Goal: Task Accomplishment & Management: Complete application form

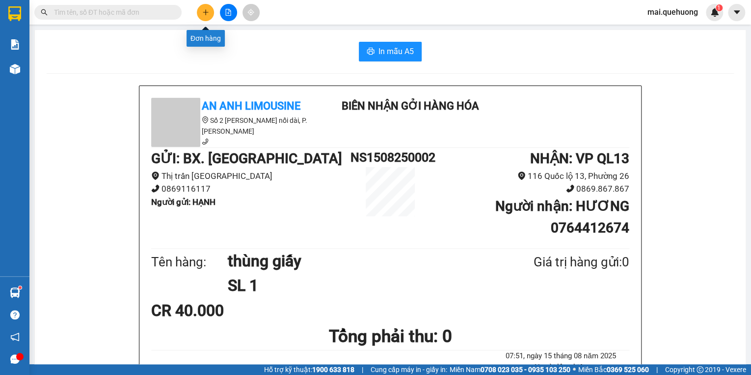
click at [204, 14] on icon "plus" at bounding box center [205, 12] width 7 height 7
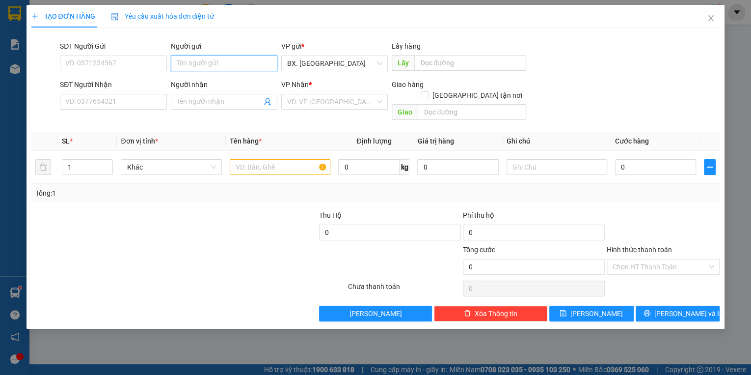
click at [234, 60] on input "Người gửi" at bounding box center [224, 63] width 107 height 16
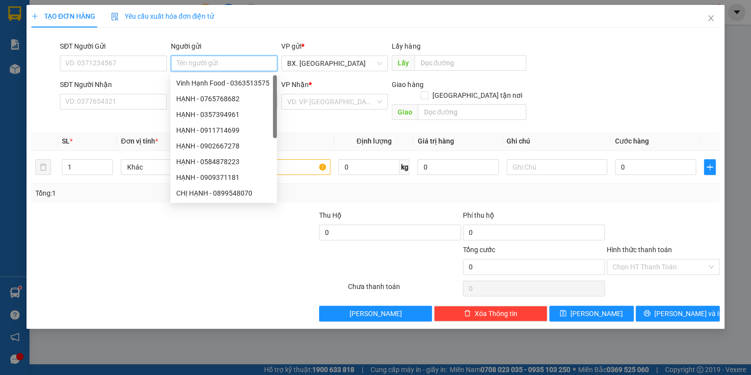
type input "J"
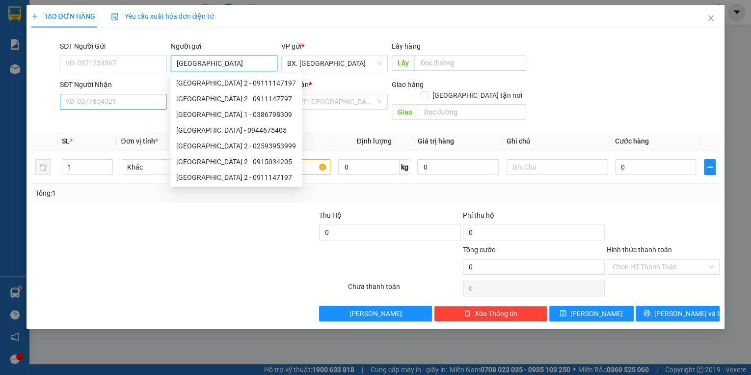
type input "[GEOGRAPHIC_DATA]"
click at [133, 102] on input "SĐT Người Nhận" at bounding box center [113, 102] width 107 height 16
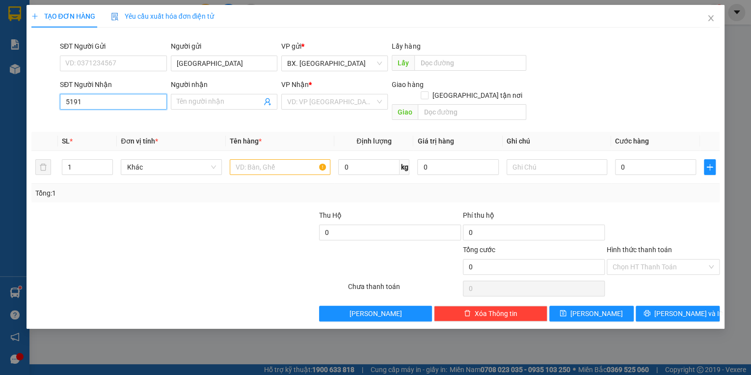
click at [63, 100] on input "5191" at bounding box center [113, 102] width 107 height 16
type input ".0903715191"
click at [240, 98] on input "Người nhận" at bounding box center [219, 101] width 85 height 11
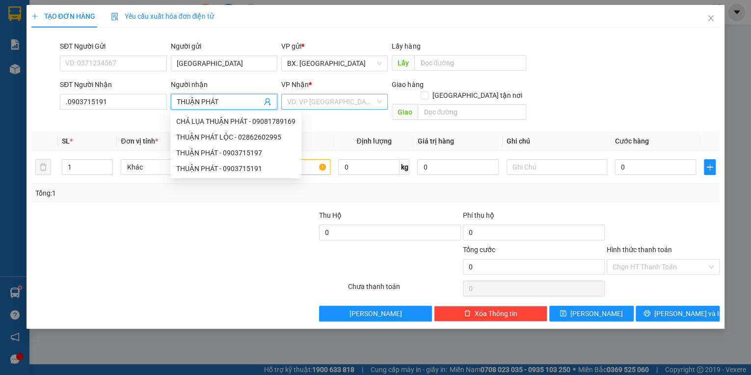
type input "THUẬN PHÁT"
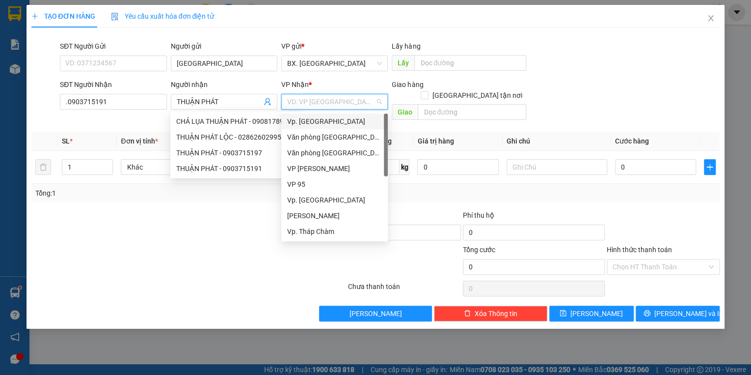
click at [322, 101] on input "search" at bounding box center [331, 101] width 88 height 15
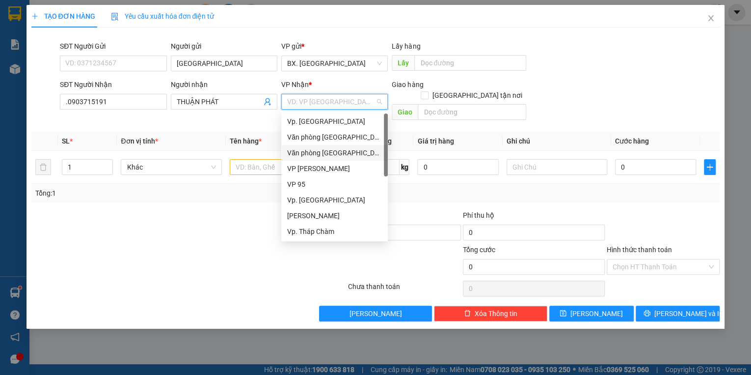
type input "A"
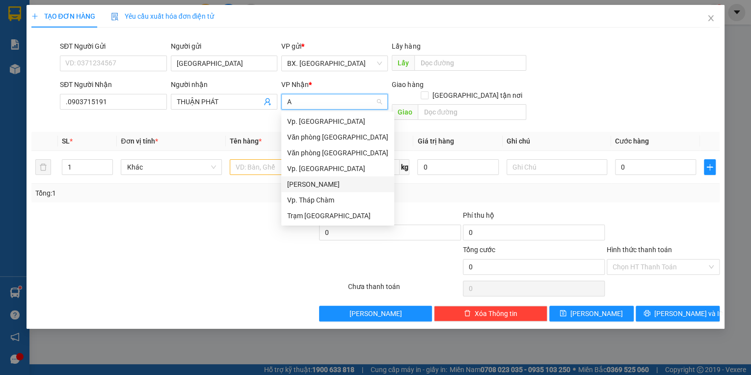
click at [322, 185] on div "[PERSON_NAME]" at bounding box center [337, 184] width 101 height 11
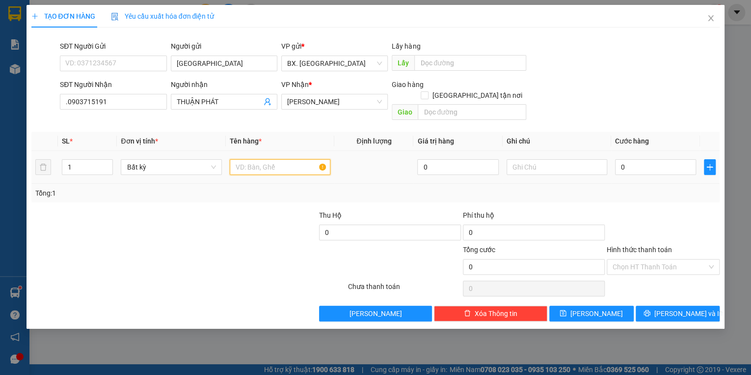
click at [273, 159] on input "text" at bounding box center [280, 167] width 101 height 16
type input "TH GIẤY"
click at [668, 159] on input "0" at bounding box center [655, 167] width 81 height 16
type input "4"
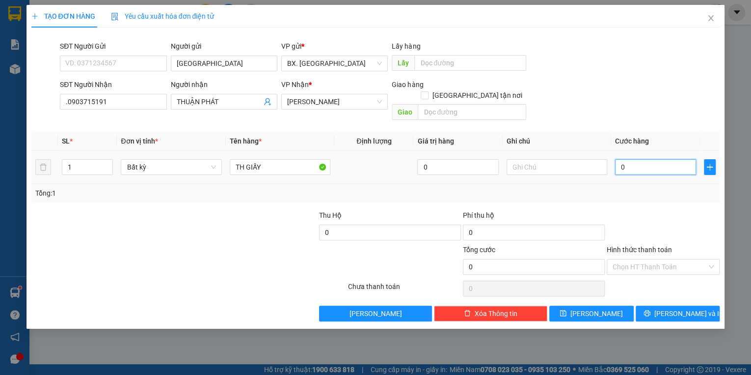
type input "4"
type input "40"
type input "40.000"
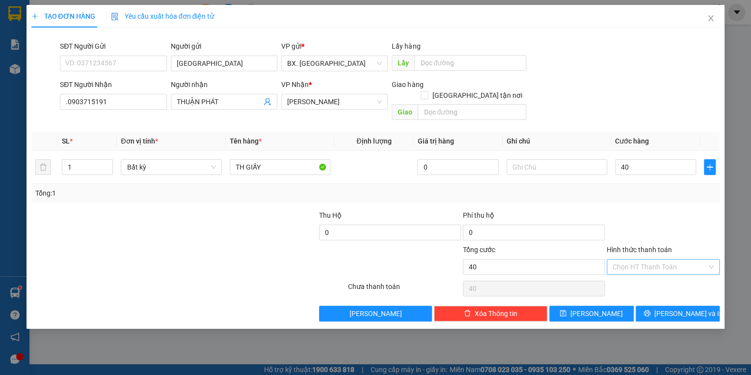
type input "40.000"
click at [622, 259] on input "Hình thức thanh toán" at bounding box center [660, 266] width 94 height 15
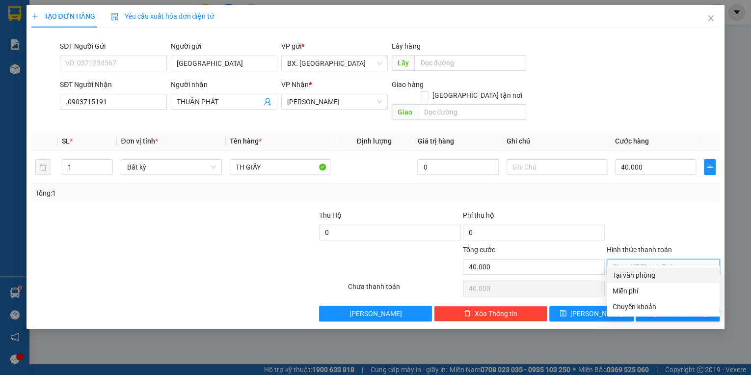
click at [624, 271] on div "Tại văn phòng" at bounding box center [663, 274] width 101 height 11
type input "0"
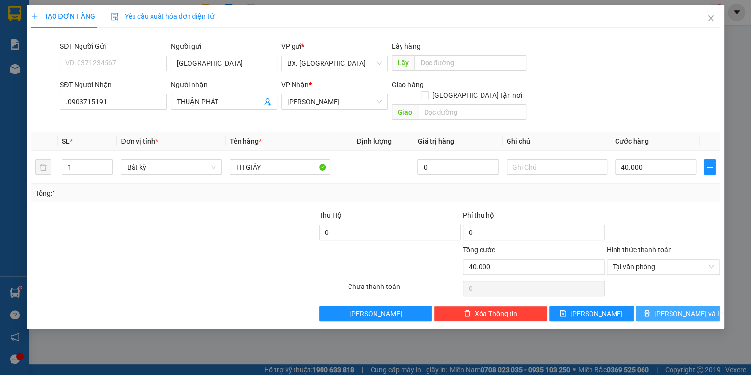
click at [637, 305] on button "[PERSON_NAME] và In" at bounding box center [678, 313] width 84 height 16
drag, startPoint x: 66, startPoint y: 104, endPoint x: 57, endPoint y: 107, distance: 9.3
click at [58, 107] on div "SĐT Người Nhận .0903715191 .0903715191 Số điện thoại không hợp lệ" at bounding box center [113, 101] width 110 height 45
type input "0903715191"
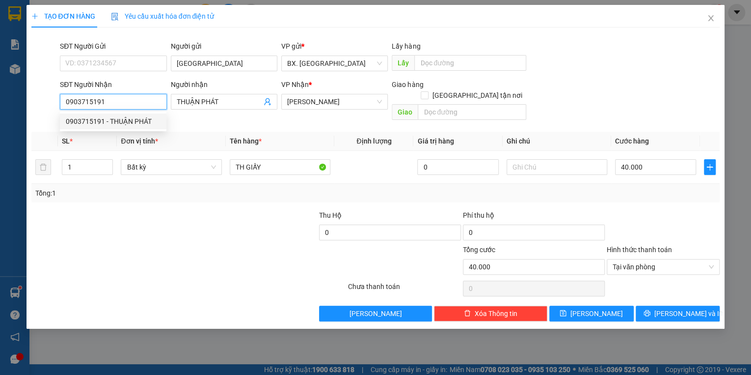
click at [89, 118] on div "0903715191 - THUẬN PHÁT" at bounding box center [113, 121] width 95 height 11
type input "30.000"
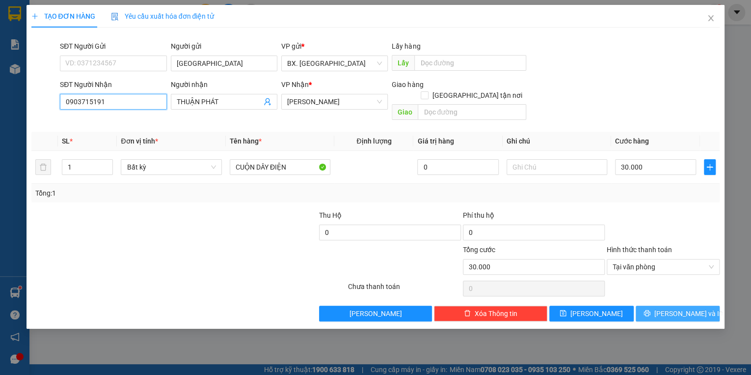
type input "0903715191"
click at [674, 308] on span "[PERSON_NAME] và In" at bounding box center [688, 313] width 69 height 11
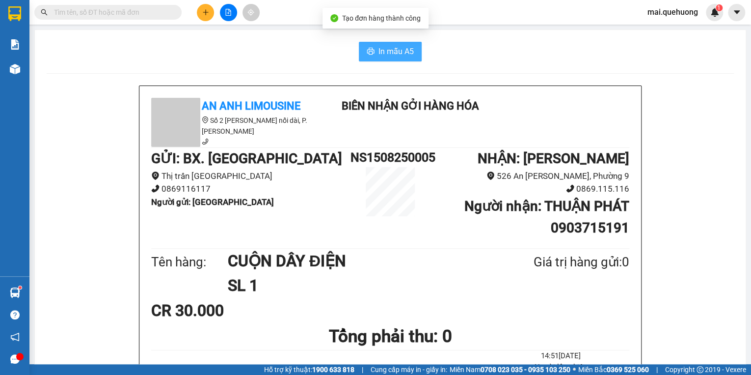
click at [387, 48] on span "In mẫu A5" at bounding box center [395, 51] width 35 height 12
drag, startPoint x: 274, startPoint y: 320, endPoint x: 278, endPoint y: 331, distance: 11.3
click at [274, 320] on div "CR 30.000" at bounding box center [230, 310] width 158 height 25
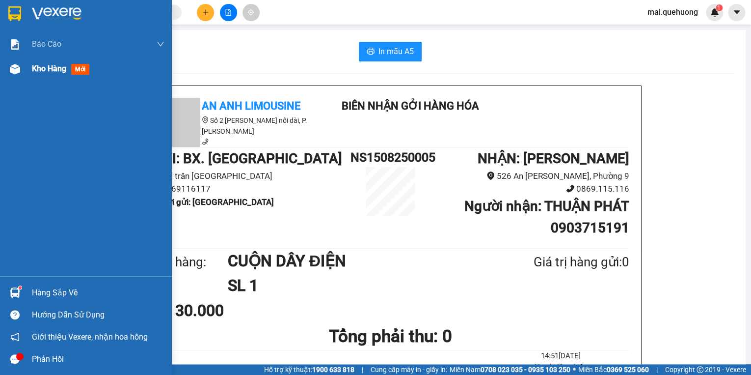
click at [42, 67] on span "Kho hàng" at bounding box center [49, 68] width 34 height 9
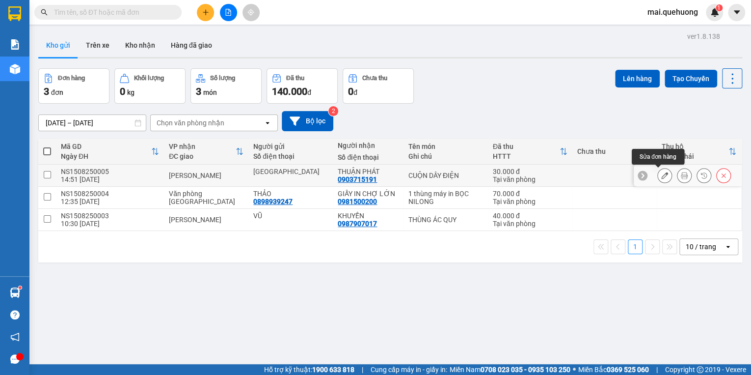
click at [661, 176] on icon at bounding box center [664, 175] width 7 height 7
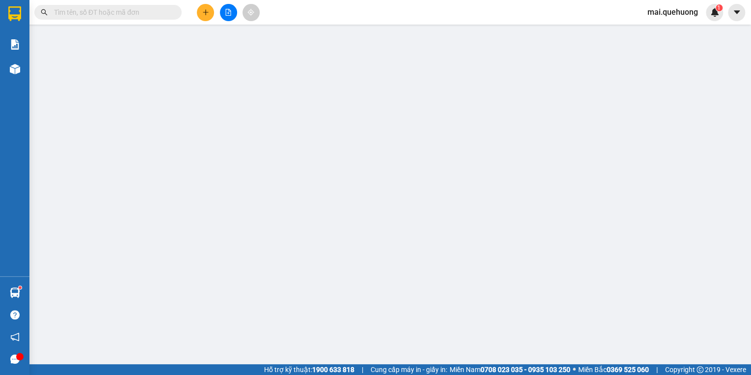
type input "[GEOGRAPHIC_DATA]"
type input "0903715191"
type input "THUẬN PHÁT"
type input "30.000"
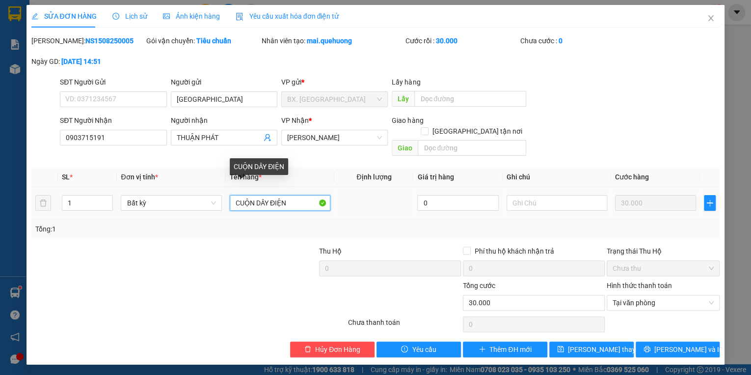
drag, startPoint x: 299, startPoint y: 192, endPoint x: 210, endPoint y: 217, distance: 92.4
click at [210, 217] on div "SL * Đơn vị tính * Tên hàng * Định lượng Giá trị hàng Ghi chú Cước hàng 1 Bất k…" at bounding box center [375, 202] width 689 height 71
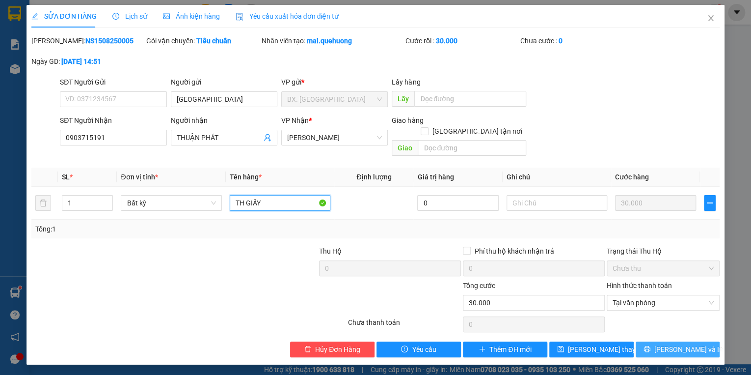
type input "TH GIẤY"
click at [693, 344] on span "[PERSON_NAME] và In" at bounding box center [688, 349] width 69 height 11
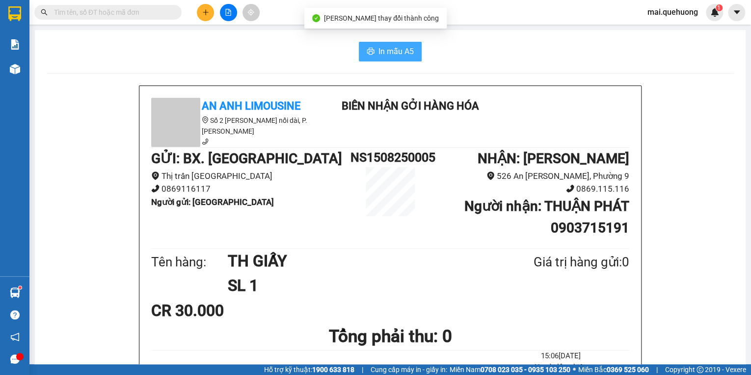
click at [400, 51] on span "In mẫu A5" at bounding box center [395, 51] width 35 height 12
click at [206, 8] on button at bounding box center [205, 12] width 17 height 17
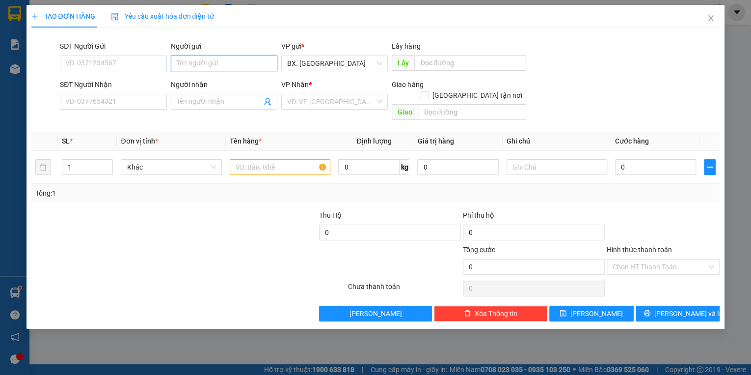
click at [175, 65] on input "Người gửi" at bounding box center [224, 63] width 107 height 16
drag, startPoint x: 222, startPoint y: 60, endPoint x: 151, endPoint y: 65, distance: 71.4
click at [156, 65] on div "SĐT Người Gửi VD: 0371234567 Người gửi vhung vhung VP gửi * BX. [GEOGRAPHIC_DAT…" at bounding box center [390, 58] width 664 height 34
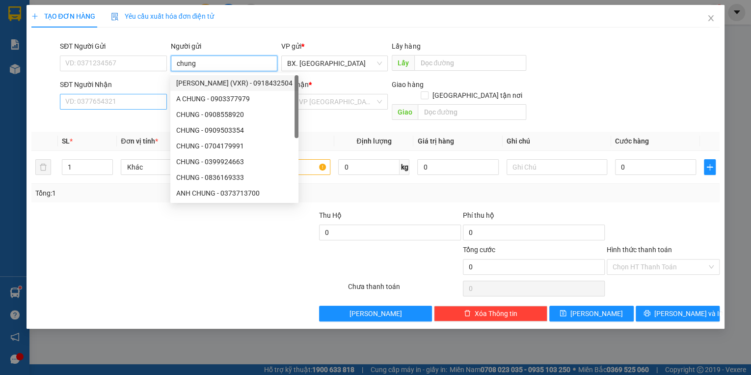
type input "chung"
click at [108, 107] on input "SĐT Người Nhận" at bounding box center [113, 102] width 107 height 16
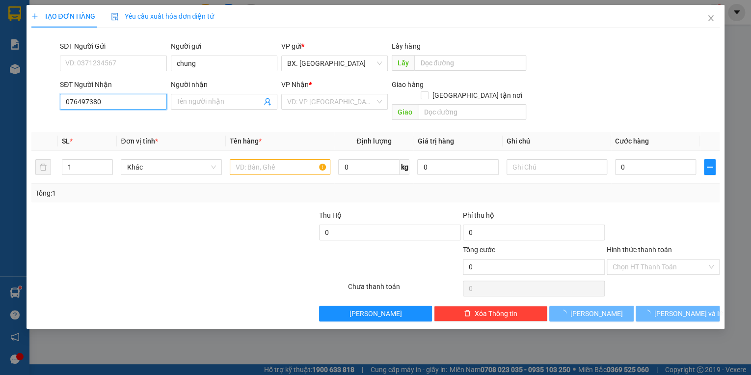
type input "0764973800"
drag, startPoint x: 113, startPoint y: 100, endPoint x: 35, endPoint y: 138, distance: 87.2
click at [35, 138] on div "Transit Pickup Surcharge Ids Transit Deliver Surcharge Ids Transit Deliver Surc…" at bounding box center [375, 178] width 689 height 286
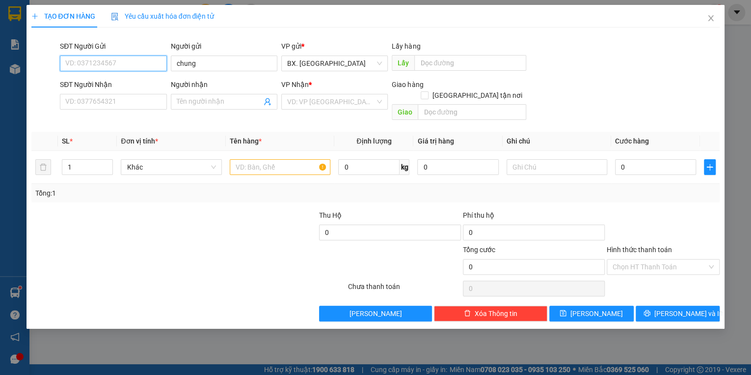
click at [109, 62] on input "SĐT Người Gửi" at bounding box center [113, 63] width 107 height 16
paste input "0764973800"
type input "0764973800"
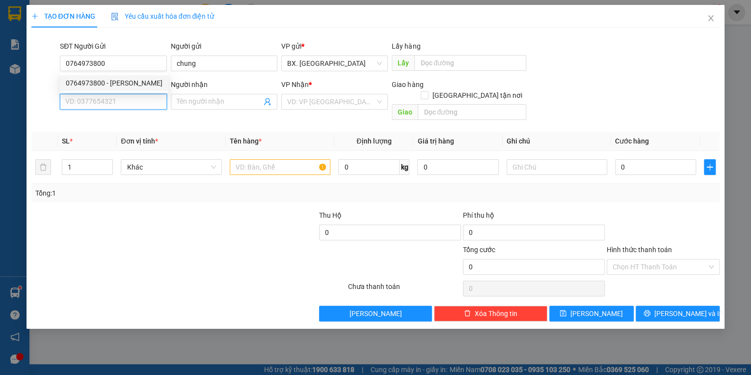
click at [108, 104] on input "SĐT Người Nhận" at bounding box center [113, 102] width 107 height 16
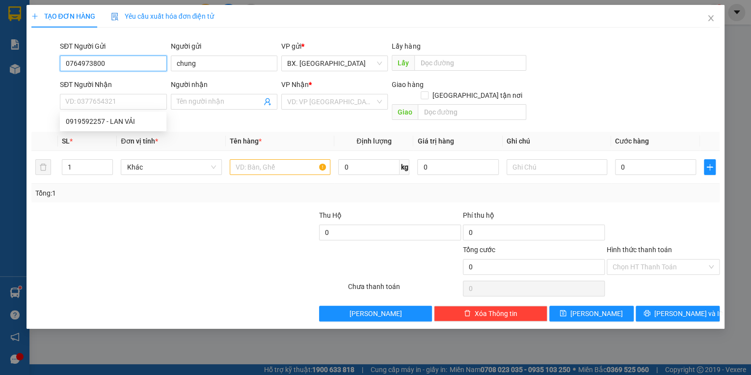
click at [118, 65] on input "0764973800" at bounding box center [113, 63] width 107 height 16
click at [116, 85] on div "0764973800 - [PERSON_NAME]" at bounding box center [114, 83] width 97 height 11
type input "CÔ CHUNG"
type input "0919592257"
type input "LAN VẢI"
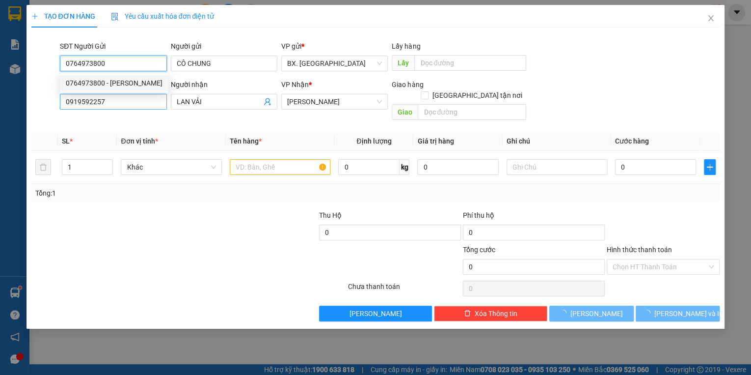
type input "40.000"
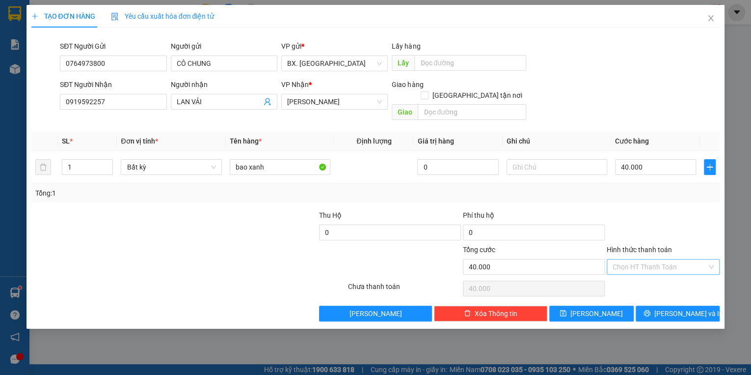
click at [640, 260] on input "Hình thức thanh toán" at bounding box center [660, 266] width 94 height 15
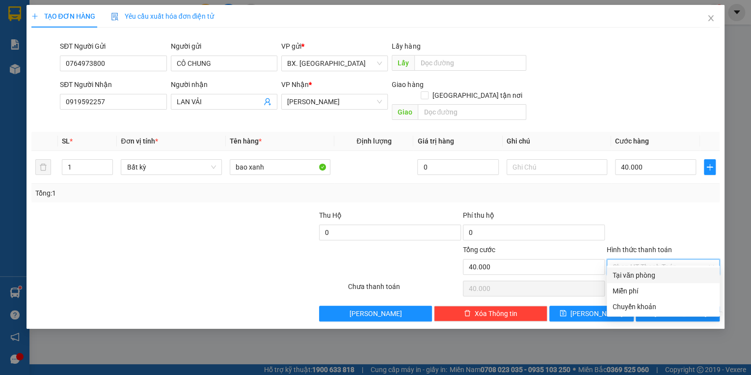
click at [642, 274] on div "Tại văn phòng" at bounding box center [663, 274] width 101 height 11
type input "0"
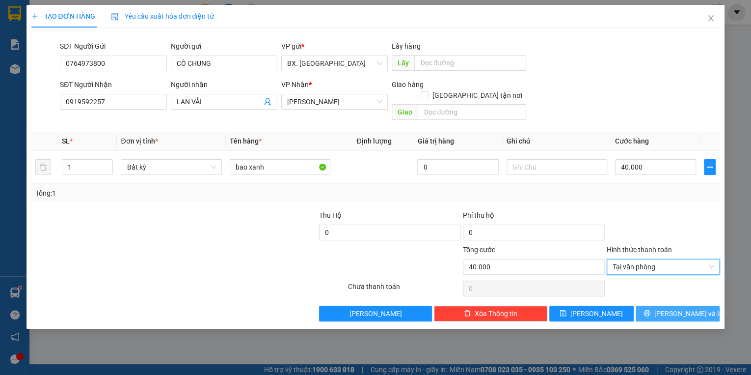
click at [647, 305] on button "[PERSON_NAME] và In" at bounding box center [678, 313] width 84 height 16
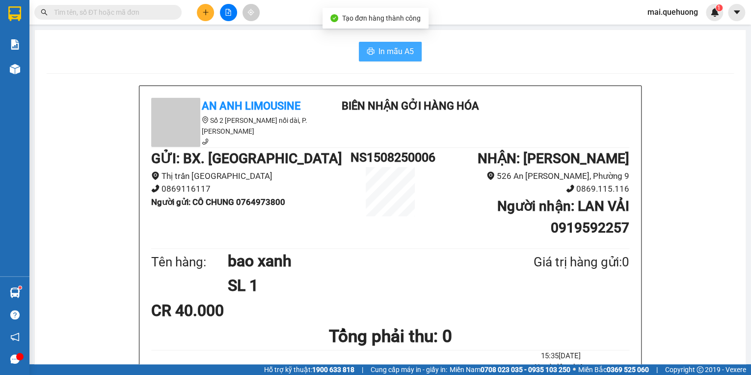
click at [380, 52] on span "In mẫu A5" at bounding box center [395, 51] width 35 height 12
click at [204, 8] on button at bounding box center [205, 12] width 17 height 17
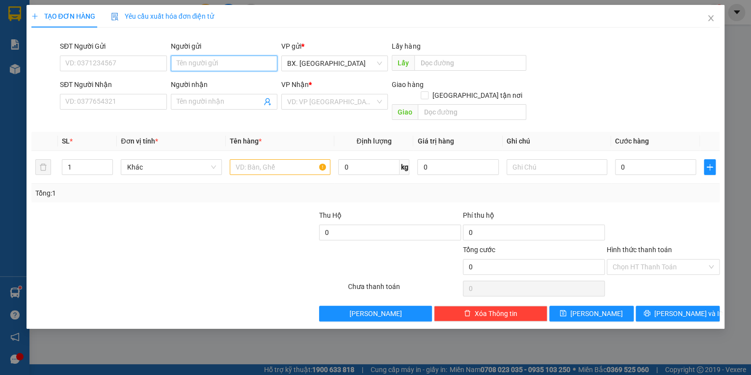
click at [212, 61] on input "Người gửi" at bounding box center [224, 63] width 107 height 16
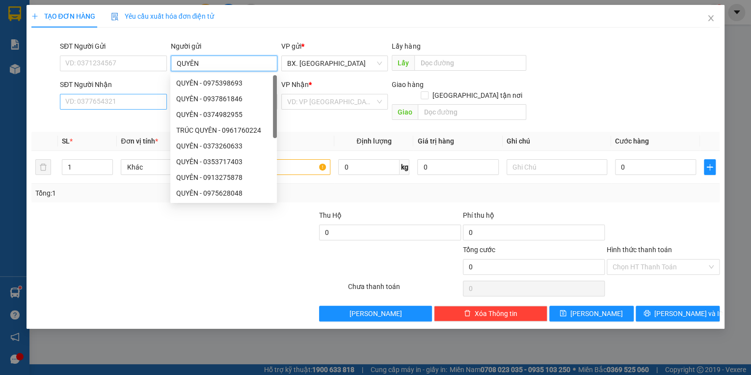
type input "QUYÊN"
click at [122, 106] on input "SĐT Người Nhận" at bounding box center [113, 102] width 107 height 16
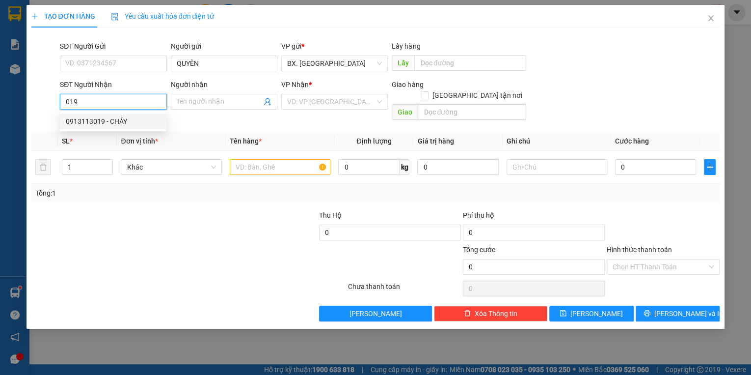
click at [109, 122] on div "0913113019 - CHẢY" at bounding box center [113, 121] width 95 height 11
type input "0913113019"
type input "CHẢY"
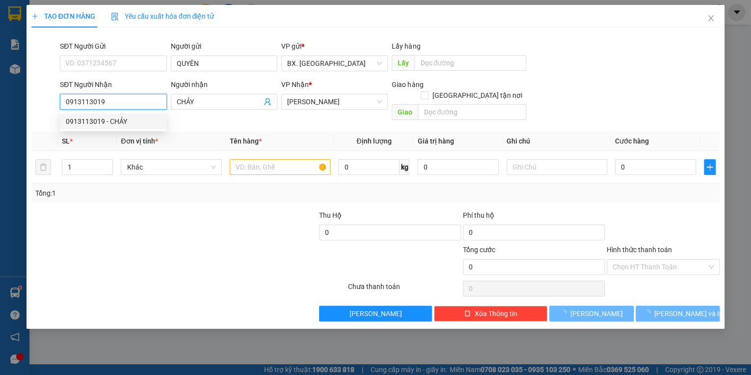
type input "240.000"
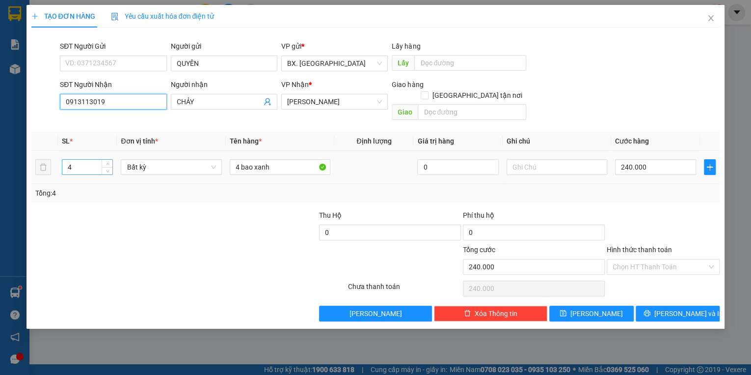
type input "0913113019"
drag, startPoint x: 96, startPoint y: 153, endPoint x: 37, endPoint y: 175, distance: 62.4
click at [37, 175] on div "SL * Đơn vị tính * Tên hàng * Định lượng Giá trị hàng Ghi chú Cước hàng 4 Bất k…" at bounding box center [375, 167] width 689 height 71
type input "2"
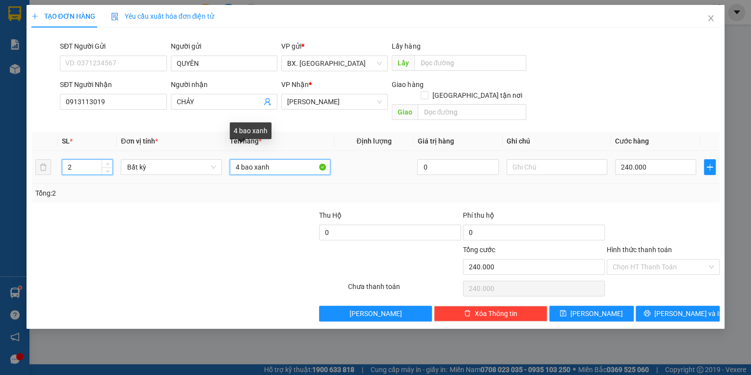
type input "0"
drag, startPoint x: 299, startPoint y: 158, endPoint x: 212, endPoint y: 177, distance: 89.5
click at [212, 181] on div "SL * Đơn vị tính * Tên hàng * Định lượng Giá trị hàng Ghi chú Cước hàng 2 Bất k…" at bounding box center [375, 167] width 689 height 71
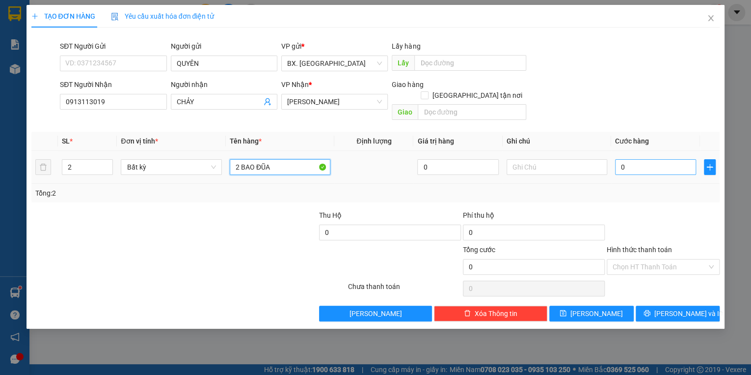
type input "2 BAO ĐŨA"
click at [637, 159] on input "0" at bounding box center [655, 167] width 81 height 16
type input "1"
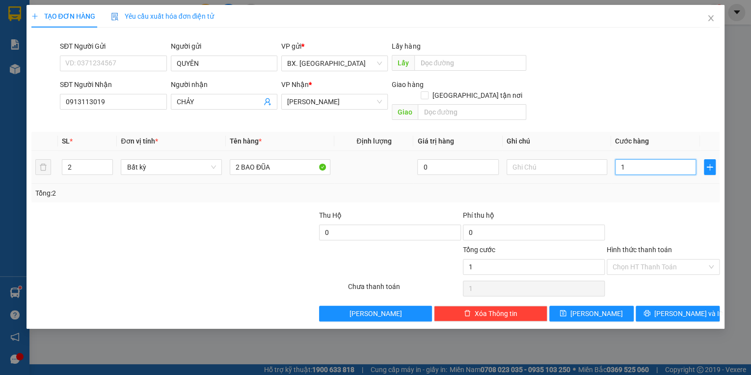
type input "16"
type input "160"
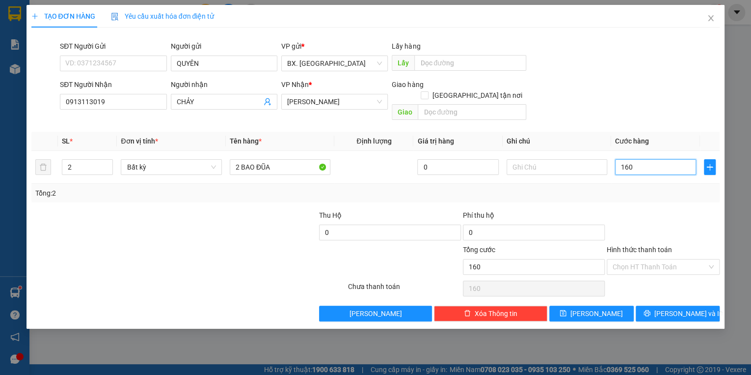
type input "160"
type input "160.000"
click at [616, 79] on form "SĐT Người Gửi VD: 0371234567 Người gửi QUYÊN VP gửi * BX. [GEOGRAPHIC_DATA] Lấy…" at bounding box center [375, 82] width 689 height 83
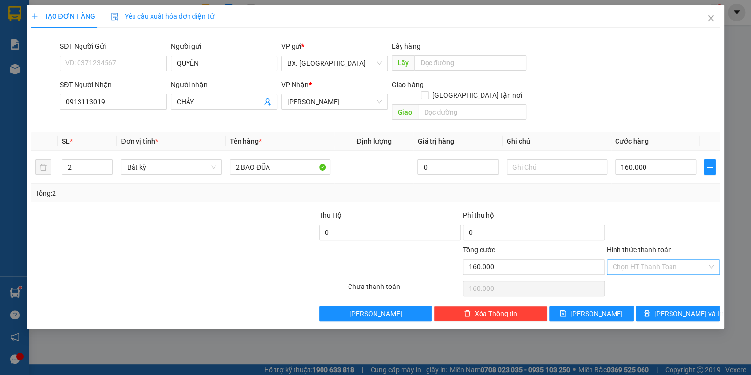
click at [652, 261] on input "Hình thức thanh toán" at bounding box center [660, 266] width 94 height 15
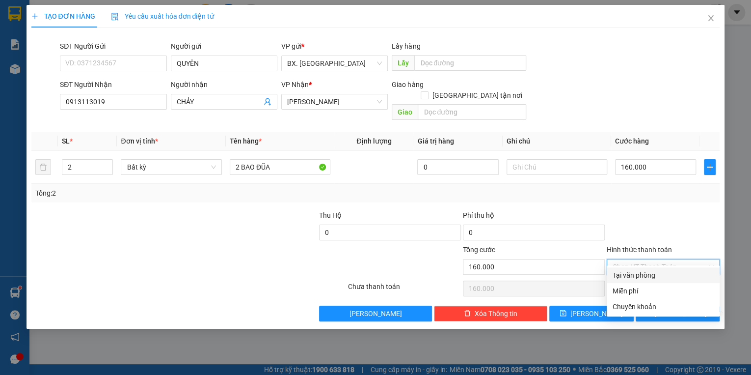
click at [648, 275] on div "Tại văn phòng" at bounding box center [663, 274] width 101 height 11
type input "0"
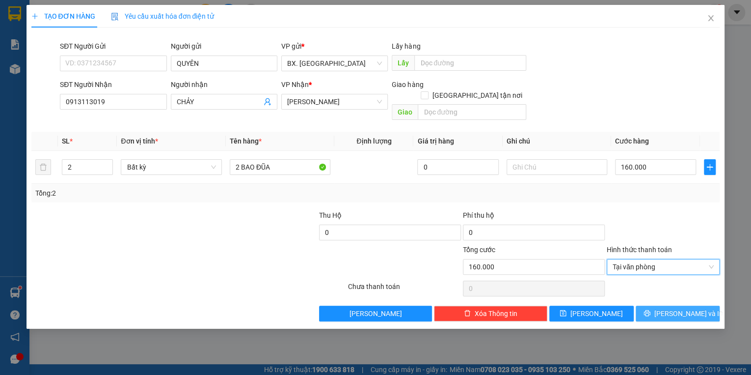
click at [656, 305] on button "[PERSON_NAME] và In" at bounding box center [678, 313] width 84 height 16
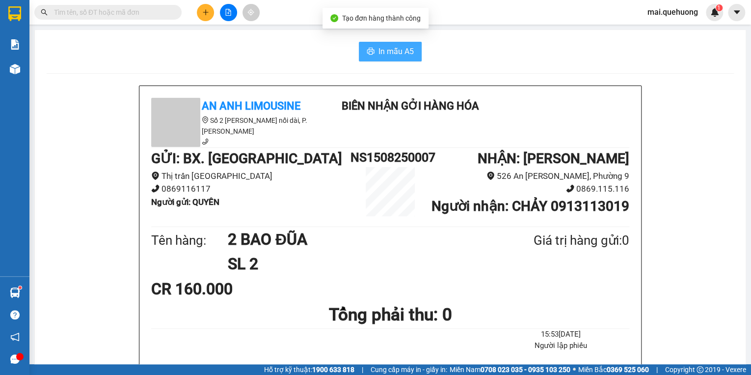
click at [399, 50] on button "In mẫu A5" at bounding box center [390, 52] width 63 height 20
click at [397, 52] on span "In mẫu A5" at bounding box center [395, 51] width 35 height 12
click at [394, 50] on span "In mẫu A5" at bounding box center [395, 51] width 35 height 12
click at [88, 12] on input "text" at bounding box center [112, 12] width 116 height 11
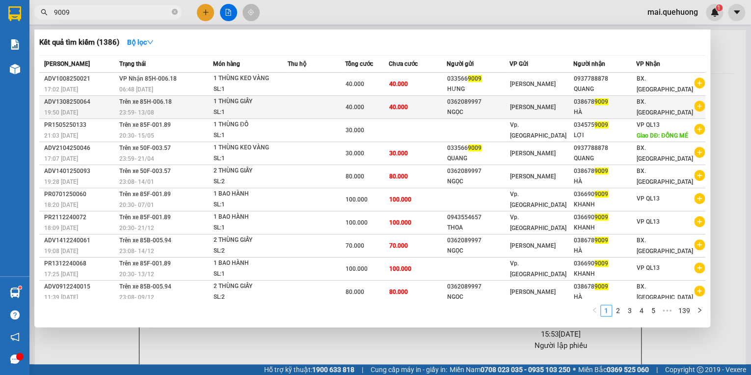
type input "9009"
click at [124, 104] on span "Trên xe 85H-006.18" at bounding box center [145, 101] width 53 height 7
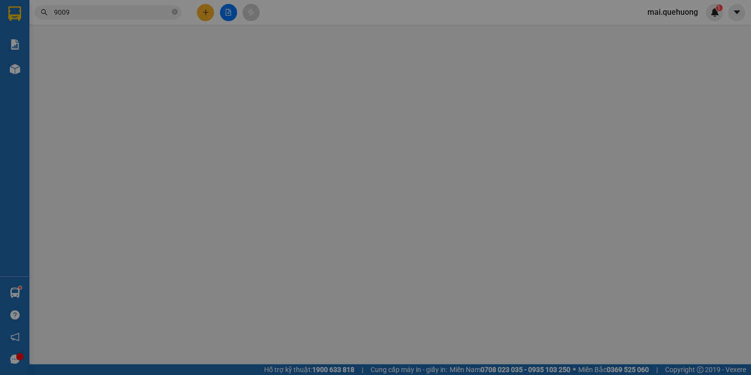
type input "0362089997"
type input "NGỌC"
type input "0386789009"
type input "HÀ"
type input "40.000"
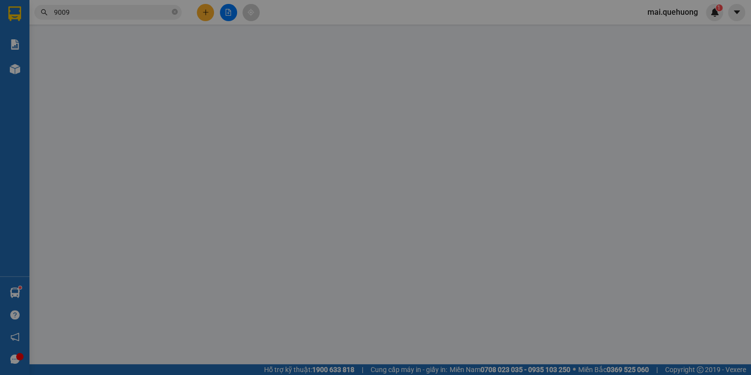
type input "40.000"
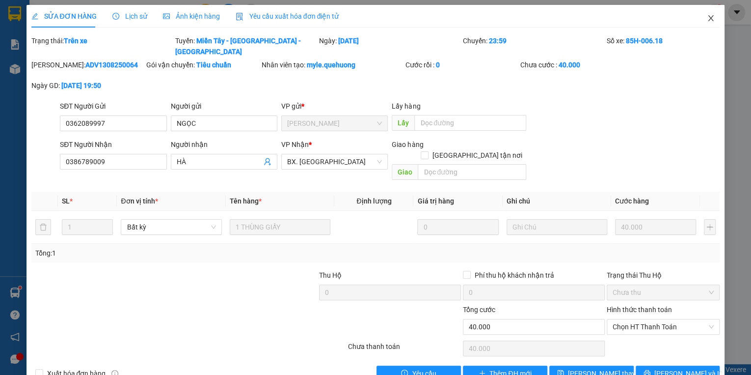
click at [708, 19] on icon "close" at bounding box center [710, 18] width 5 height 6
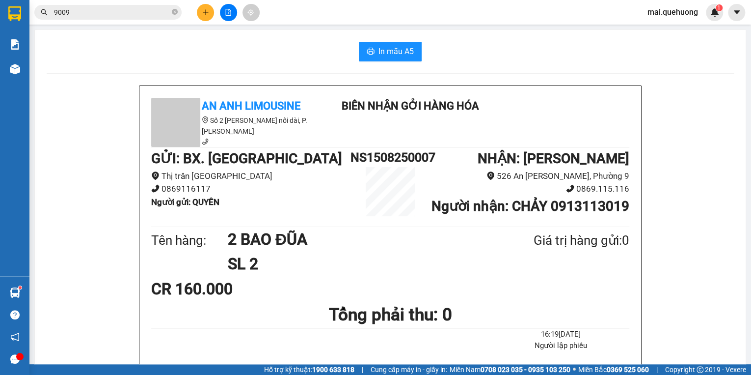
click at [91, 10] on input "9009" at bounding box center [112, 12] width 116 height 11
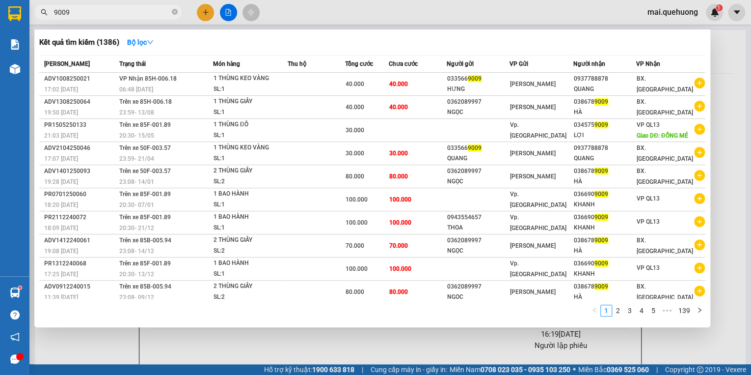
click at [128, 15] on input "9009" at bounding box center [112, 12] width 116 height 11
click at [127, 12] on input "9009" at bounding box center [112, 12] width 116 height 11
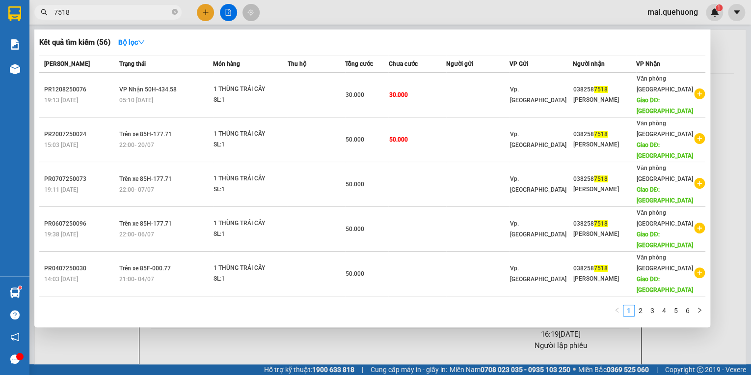
click at [125, 16] on input "7518" at bounding box center [112, 12] width 116 height 11
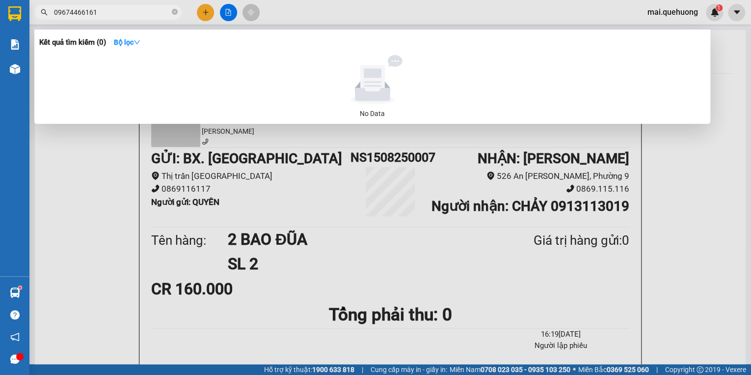
click at [79, 14] on input "09674466161" at bounding box center [112, 12] width 116 height 11
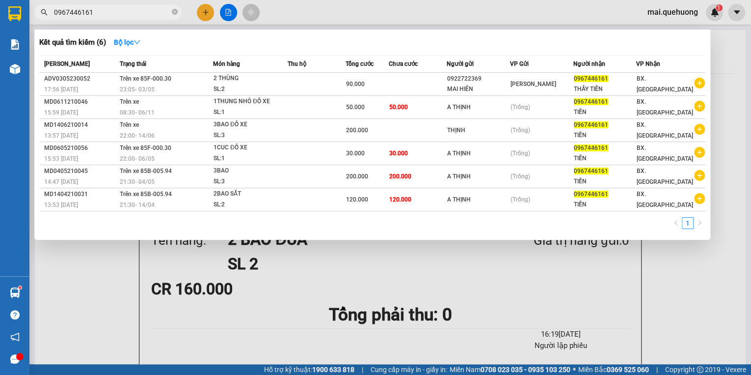
drag, startPoint x: 106, startPoint y: 12, endPoint x: 41, endPoint y: 27, distance: 66.7
click at [41, 21] on div "Kết quả tìm kiếm ( 6 ) Bộ lọc Mã ĐH Trạng thái Món hàng Thu hộ Tổng cước Chưa c…" at bounding box center [95, 12] width 191 height 17
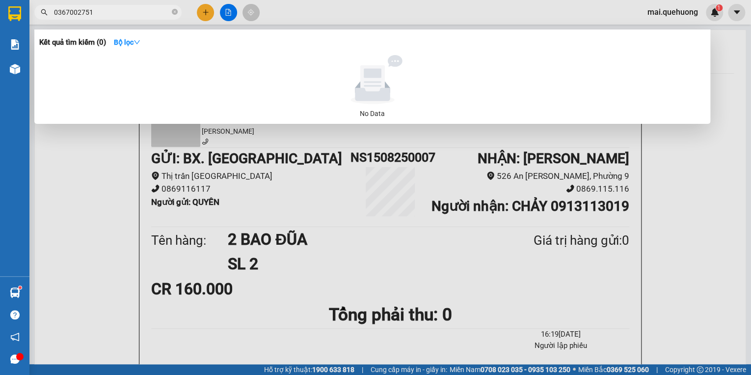
type input "0367002751"
click at [176, 9] on icon "close-circle" at bounding box center [175, 12] width 6 height 6
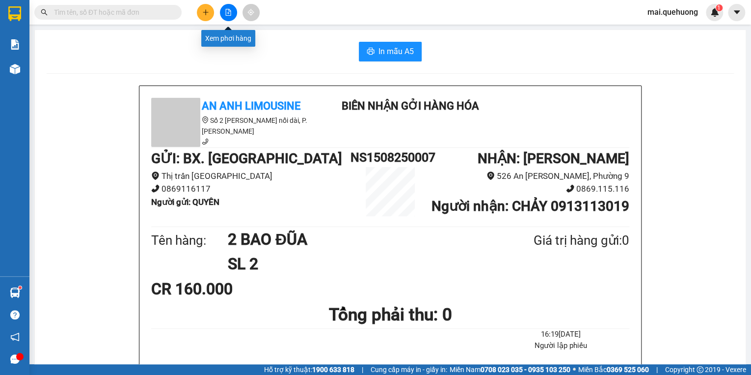
click at [224, 12] on button at bounding box center [228, 12] width 17 height 17
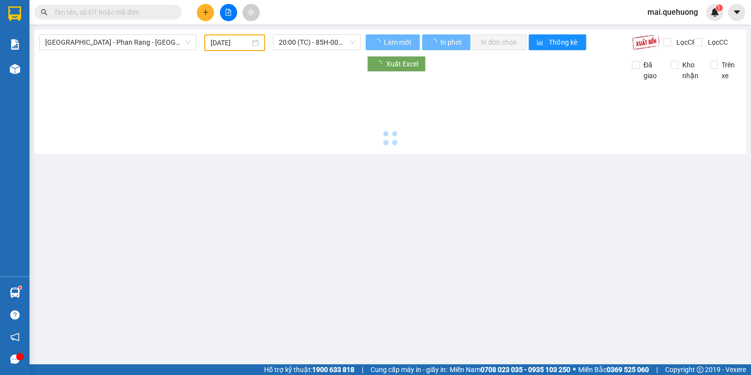
type input "[DATE]"
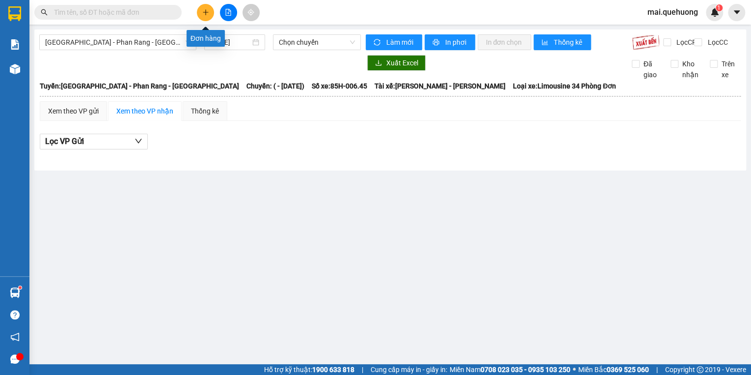
click at [210, 8] on button at bounding box center [205, 12] width 17 height 17
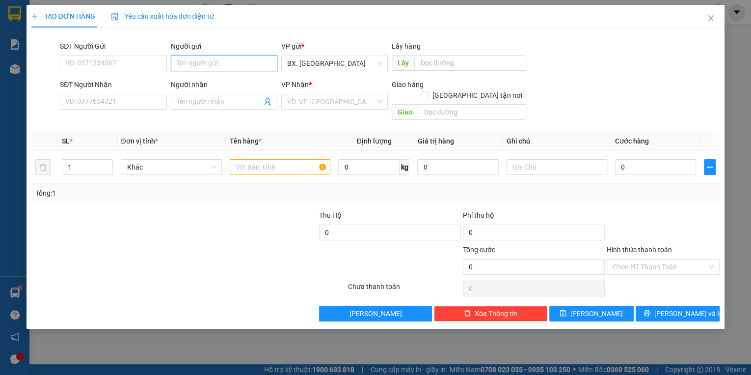
click at [220, 65] on input "Người gửi" at bounding box center [224, 63] width 107 height 16
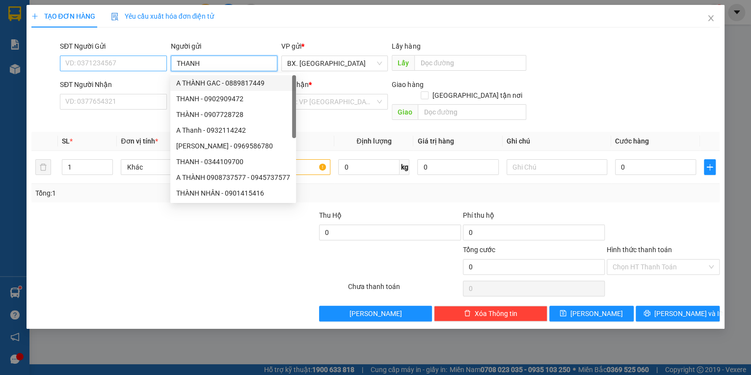
type input "THANH"
click at [114, 55] on input "SĐT Người Gửi" at bounding box center [113, 63] width 107 height 16
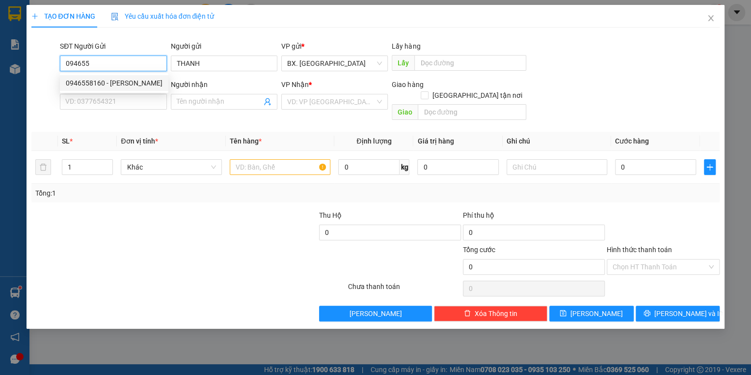
click at [130, 80] on div "0946558160 - [PERSON_NAME]" at bounding box center [114, 83] width 97 height 11
type input "0946558160"
type input "0813624439"
type input "HUONG"
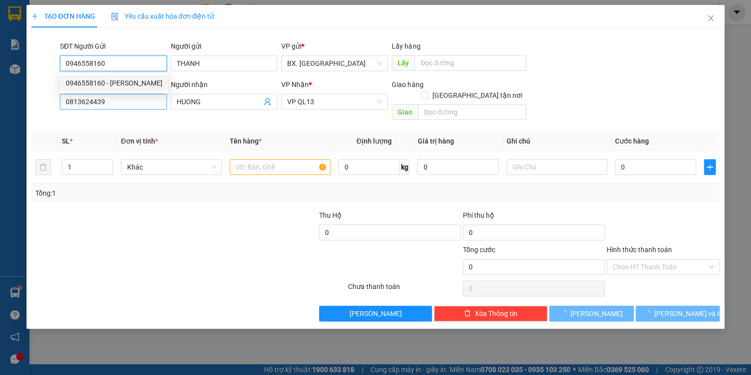
type input "40.000"
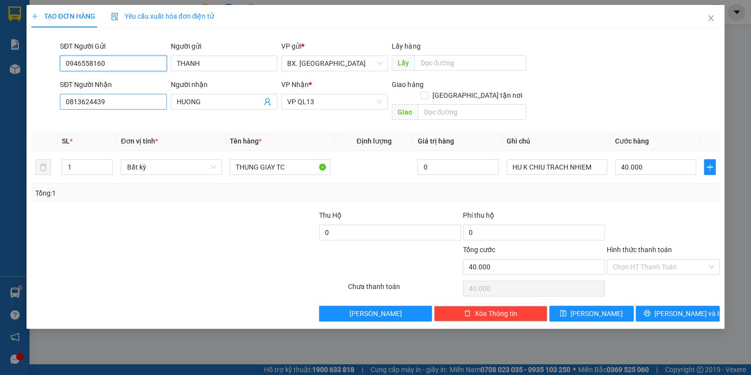
type input "0946558160"
click at [111, 106] on input "0813624439" at bounding box center [113, 102] width 107 height 16
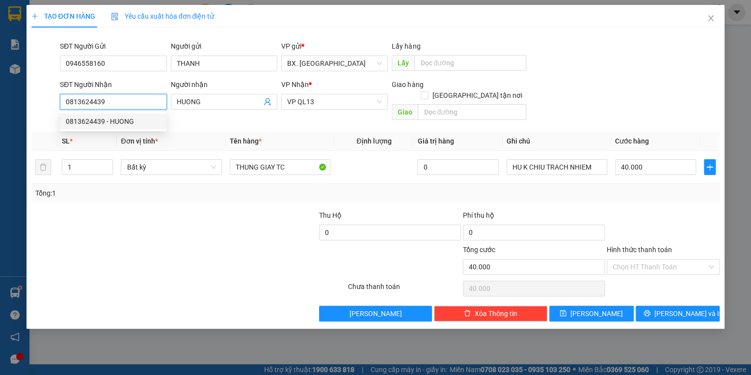
drag, startPoint x: 111, startPoint y: 106, endPoint x: 24, endPoint y: 116, distance: 88.0
click at [24, 116] on div "TẠO ĐƠN HÀNG Yêu cầu xuất hóa đơn điện tử Transit Pickup Surcharge Ids Transit …" at bounding box center [375, 187] width 751 height 375
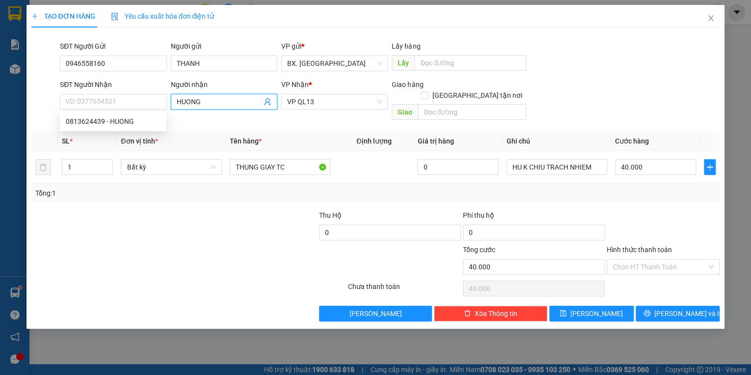
drag, startPoint x: 204, startPoint y: 105, endPoint x: 141, endPoint y: 119, distance: 64.4
click at [141, 119] on div "Transit Pickup Surcharge Ids Transit Deliver Surcharge Ids Transit Deliver Surc…" at bounding box center [375, 178] width 689 height 286
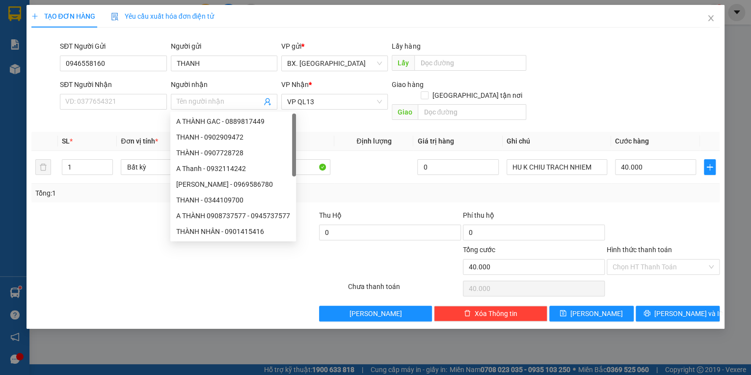
click at [304, 278] on div at bounding box center [188, 288] width 317 height 20
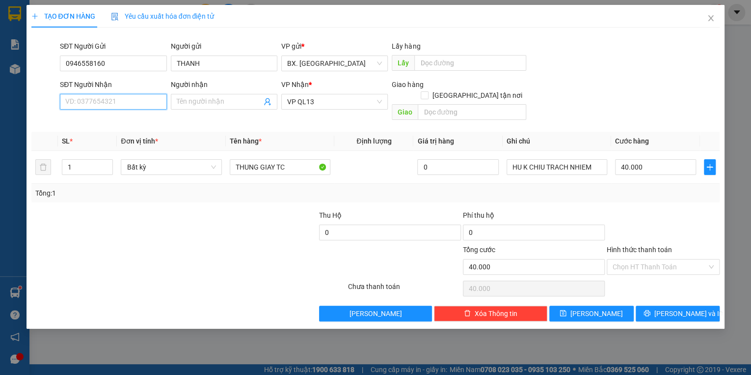
click at [93, 100] on input "SĐT Người Nhận" at bounding box center [113, 102] width 107 height 16
type input "0392984576"
click at [141, 121] on div "0392984576 - NGÂN" at bounding box center [113, 121] width 95 height 11
type input "NGÂN"
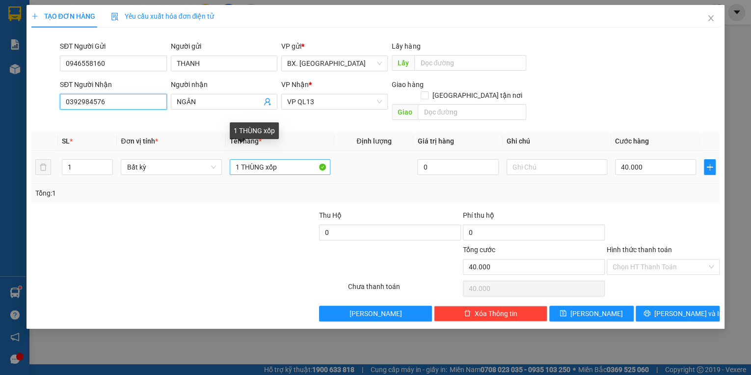
type input "0392984576"
drag, startPoint x: 279, startPoint y: 155, endPoint x: 261, endPoint y: 157, distance: 17.8
click at [261, 159] on input "1 THÙNG xốp" at bounding box center [280, 167] width 101 height 16
click at [263, 159] on input "1 THÙNG xốp" at bounding box center [280, 167] width 101 height 16
drag, startPoint x: 267, startPoint y: 159, endPoint x: 284, endPoint y: 159, distance: 17.2
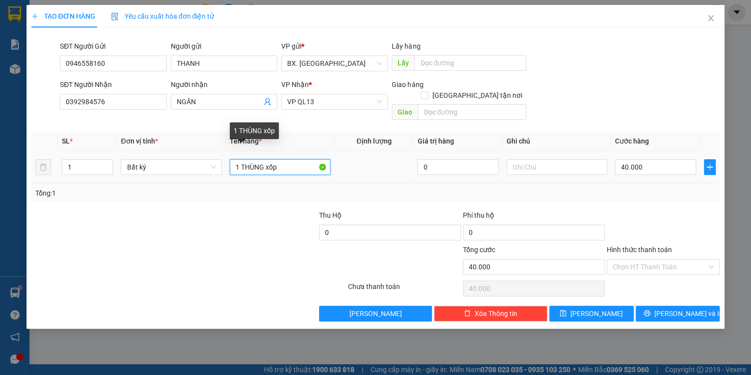
click at [284, 159] on input "1 THÙNG xốp" at bounding box center [280, 167] width 101 height 16
click at [285, 159] on input "1 THÙNG GIẤY RAU CỦ)" at bounding box center [280, 167] width 101 height 16
type input "1 THÙNG GIẤY (RAU CỦ)"
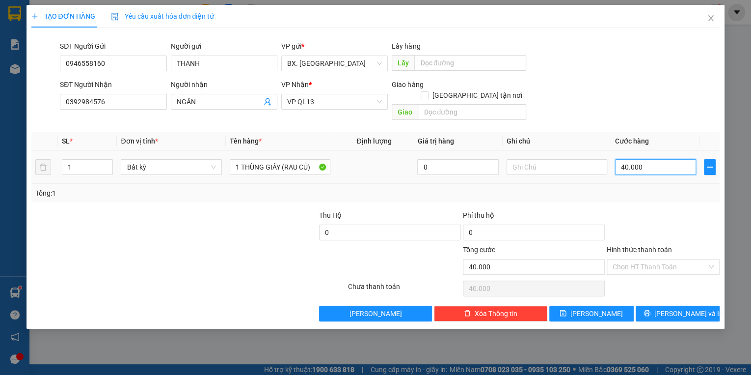
click at [664, 159] on input "40.000" at bounding box center [655, 167] width 81 height 16
type input "5"
type input "50"
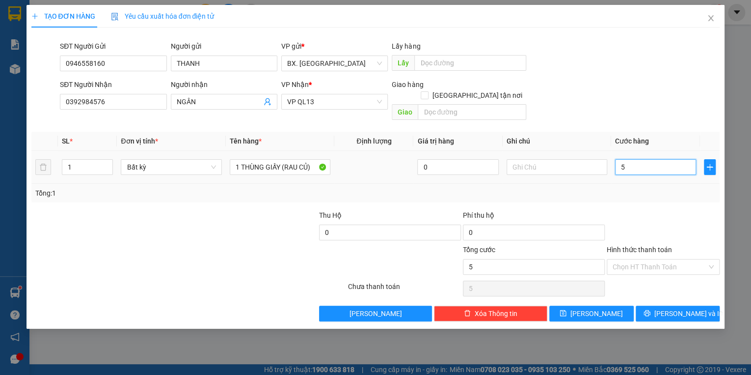
type input "50"
type input "500"
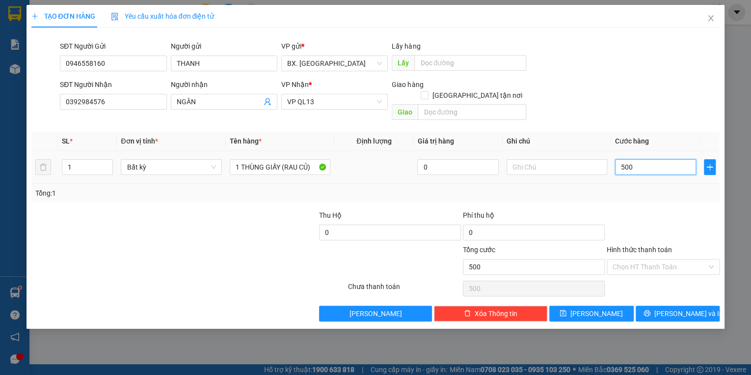
type input "5.000"
type input "50.000"
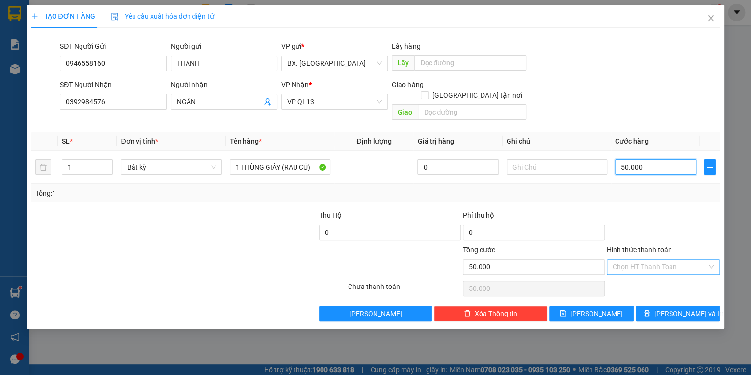
type input "50.000"
click at [636, 259] on input "Hình thức thanh toán" at bounding box center [660, 266] width 94 height 15
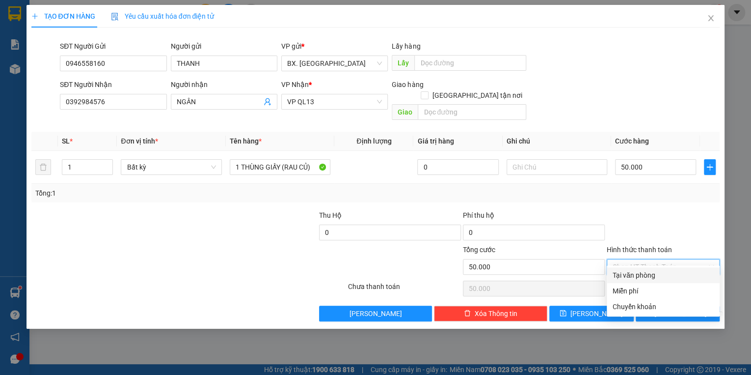
click at [632, 272] on div "Tại văn phòng" at bounding box center [663, 274] width 101 height 11
type input "0"
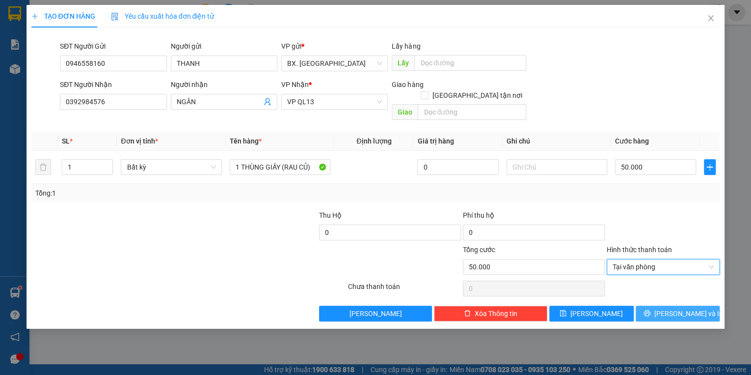
click at [666, 305] on button "[PERSON_NAME] và In" at bounding box center [678, 313] width 84 height 16
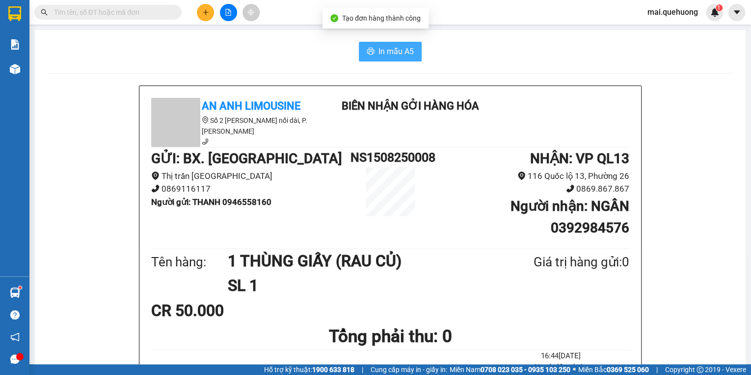
click at [396, 47] on span "In mẫu A5" at bounding box center [395, 51] width 35 height 12
click at [391, 51] on span "In mẫu A5" at bounding box center [395, 51] width 35 height 12
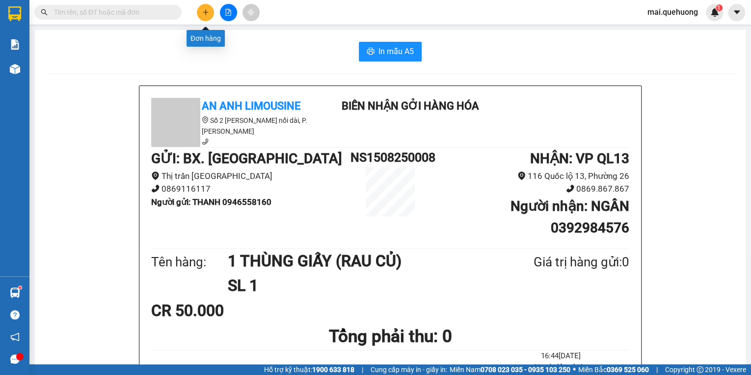
click at [202, 9] on icon "plus" at bounding box center [205, 12] width 7 height 7
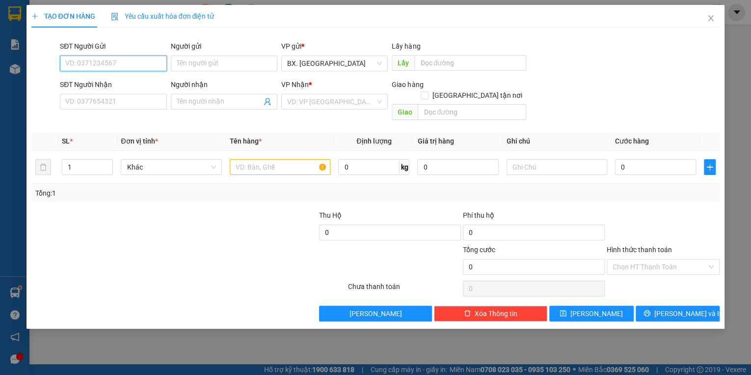
click at [117, 65] on input "SĐT Người Gửi" at bounding box center [113, 63] width 107 height 16
type input "0906355533"
drag, startPoint x: 134, startPoint y: 83, endPoint x: 119, endPoint y: 92, distance: 18.3
click at [132, 86] on div "0906355533 - CHỊ NGA" at bounding box center [113, 83] width 95 height 11
type input "CHỊ NGA"
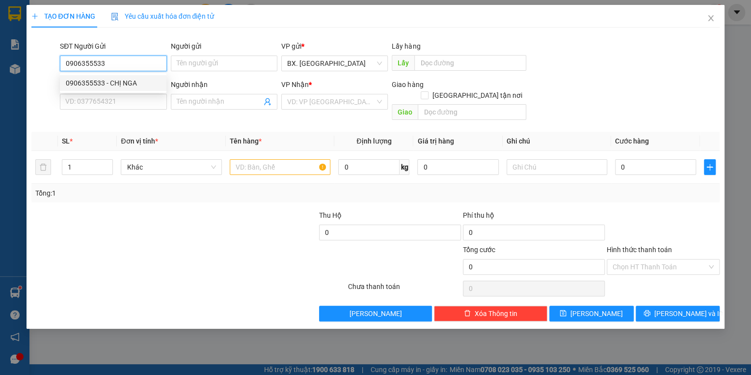
type input "0833381784"
type input "ANH TRƯỜNG"
type input "50.000"
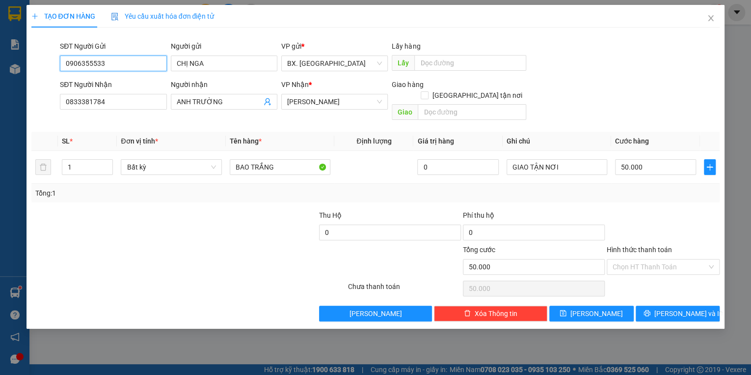
type input "0906355533"
click at [114, 89] on div "SĐT Người Nhận" at bounding box center [113, 84] width 107 height 11
click at [114, 94] on input "0833381784" at bounding box center [113, 102] width 107 height 16
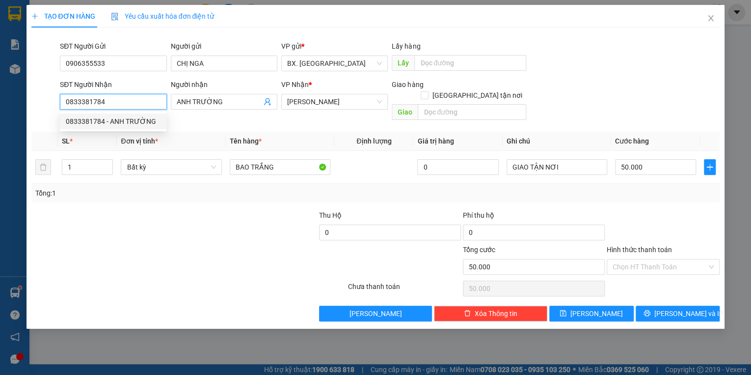
drag, startPoint x: 114, startPoint y: 106, endPoint x: 30, endPoint y: 118, distance: 85.4
click at [30, 118] on div "TẠO ĐƠN HÀNG Yêu cầu xuất hóa đơn điện tử Transit Pickup Surcharge Ids Transit …" at bounding box center [376, 166] width 698 height 323
click at [120, 123] on div "0937351941 - TÙNG" at bounding box center [113, 121] width 95 height 11
type input "0937351941"
type input "TÙNG"
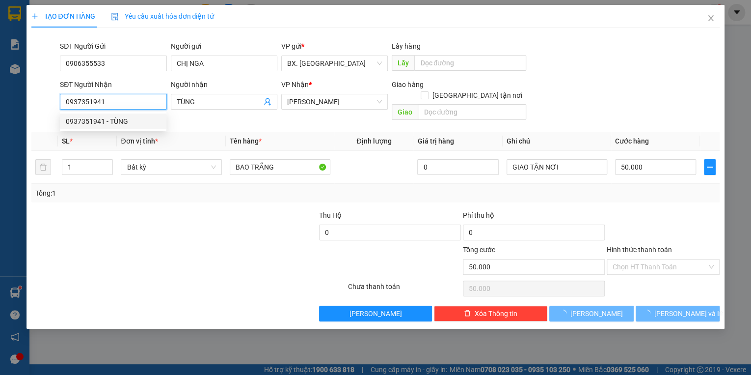
type input "40.000"
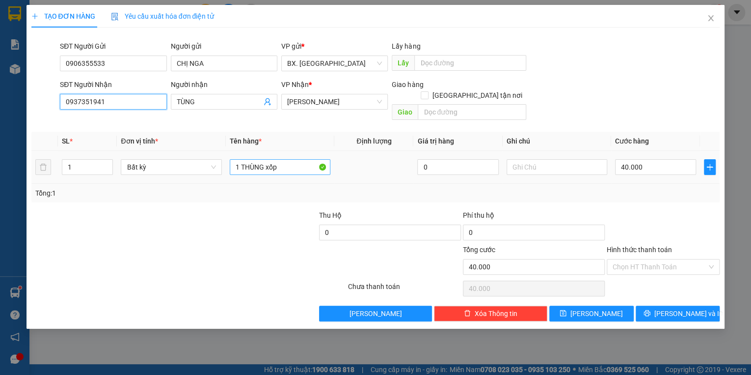
type input "0937351941"
click at [291, 159] on input "1 THÙNG xốp" at bounding box center [280, 167] width 101 height 16
click at [79, 160] on input "1" at bounding box center [87, 167] width 51 height 15
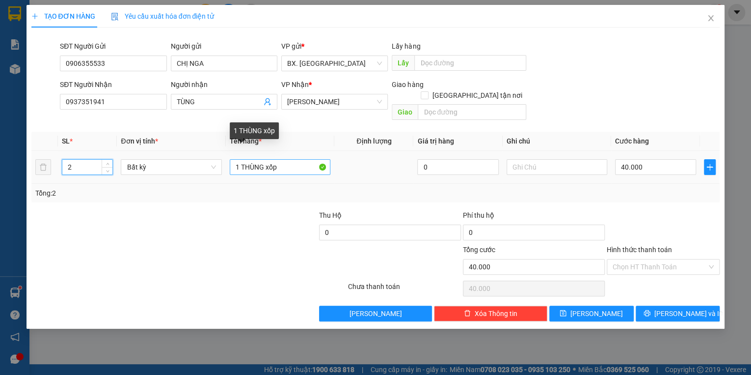
type input "2"
type input "0"
drag, startPoint x: 236, startPoint y: 160, endPoint x: 228, endPoint y: 162, distance: 8.2
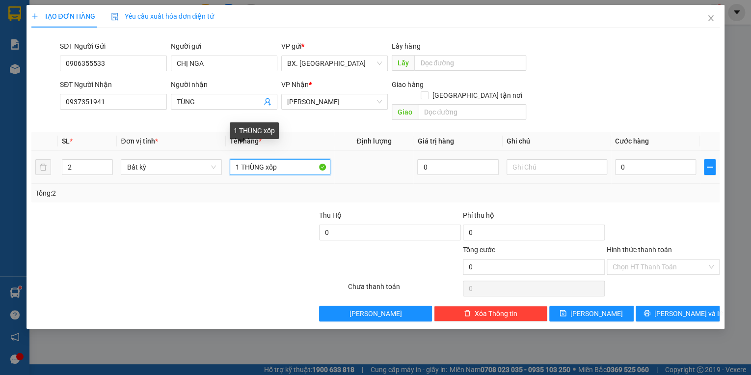
click at [228, 162] on td "1 THÙNG xốp" at bounding box center [280, 167] width 108 height 33
type input "2 THÙNG xốp"
drag, startPoint x: 283, startPoint y: 155, endPoint x: 221, endPoint y: 163, distance: 62.8
click at [221, 163] on tr "2 Bất kỳ 2 THÙNG xốp 0 0" at bounding box center [375, 167] width 689 height 33
type input "1"
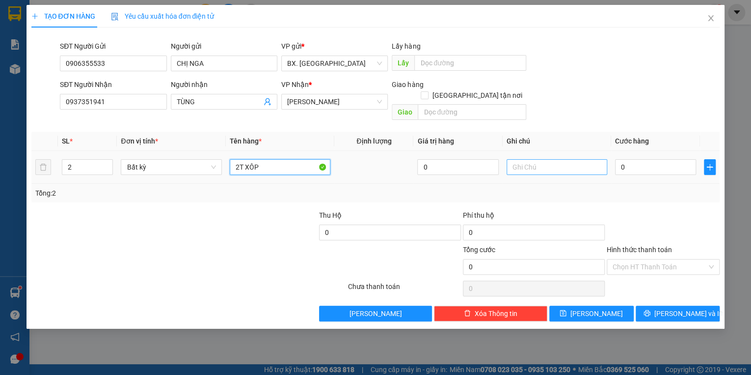
type input "2T XÔP"
click at [564, 159] on input "text" at bounding box center [557, 167] width 101 height 16
type input "SHIP TẬN NƠI"
click at [633, 159] on input "0" at bounding box center [655, 167] width 81 height 16
type input "7"
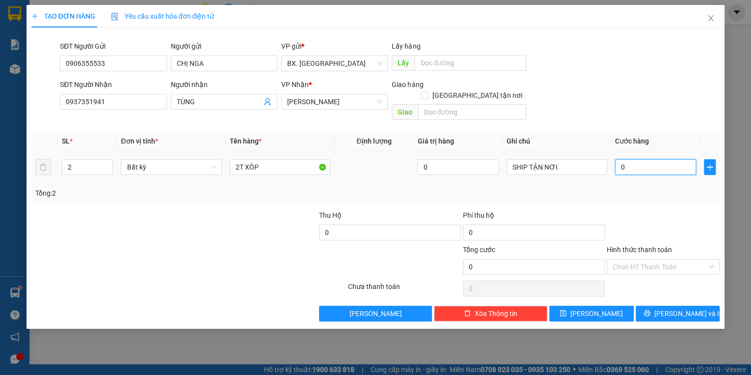
type input "7"
type input "70"
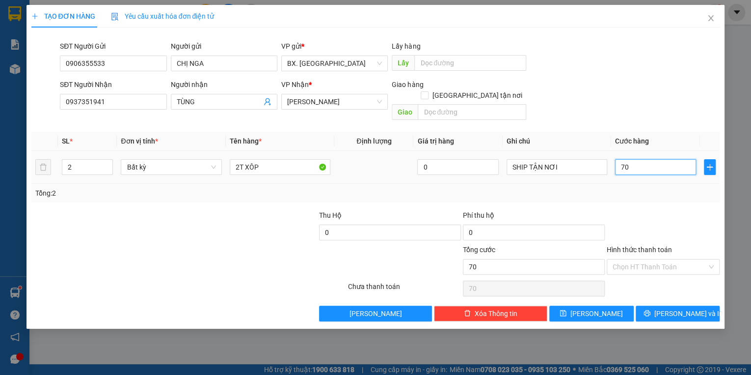
type input "700"
type input "7.000"
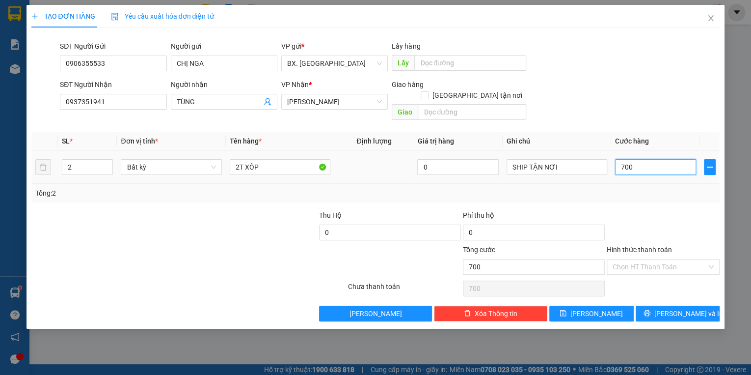
type input "7.000"
type input "70.000"
click at [628, 259] on input "Hình thức thanh toán" at bounding box center [660, 266] width 94 height 15
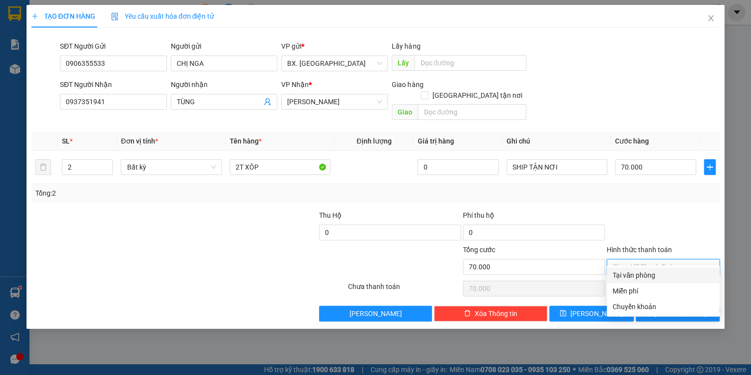
click at [640, 278] on div "Tại văn phòng" at bounding box center [663, 274] width 101 height 11
type input "0"
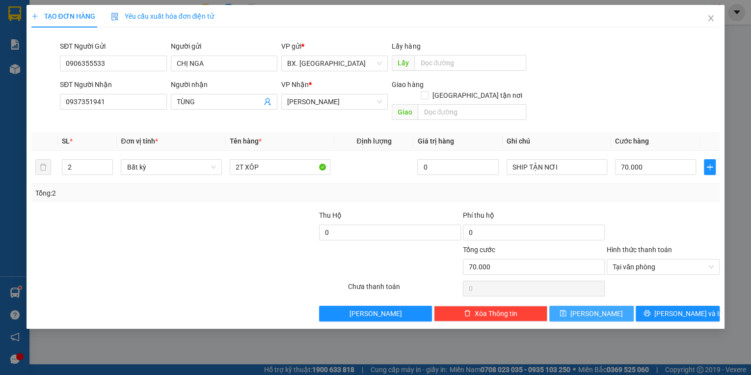
click at [610, 305] on button "[PERSON_NAME]" at bounding box center [591, 313] width 84 height 16
type input "0"
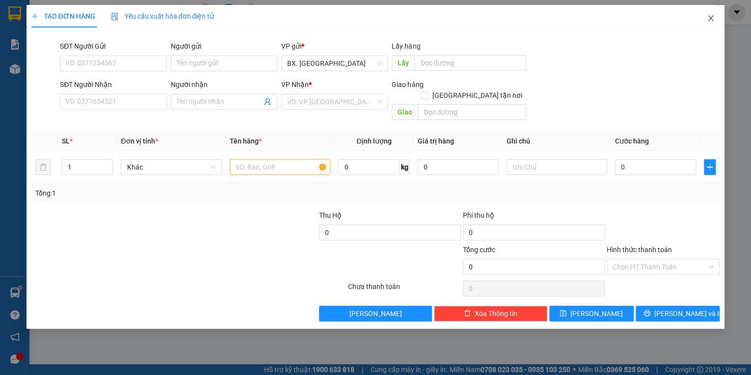
click at [709, 20] on icon "close" at bounding box center [711, 18] width 8 height 8
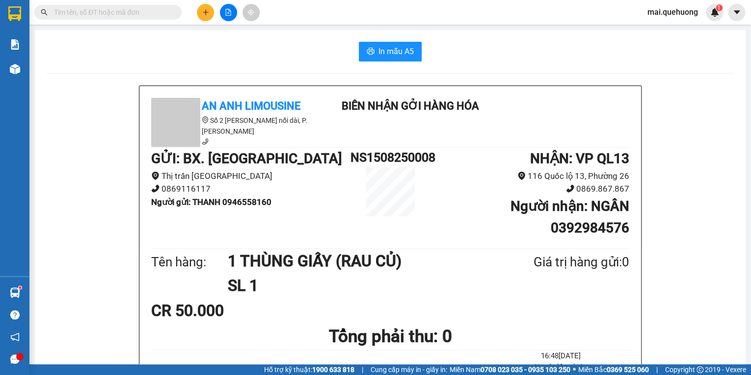
drag, startPoint x: 205, startPoint y: 15, endPoint x: 200, endPoint y: 16, distance: 4.9
click at [200, 16] on button at bounding box center [205, 12] width 17 height 17
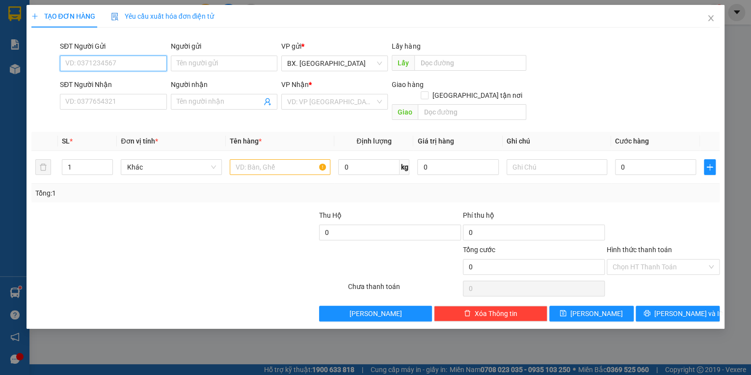
click at [119, 66] on input "SĐT Người Gửi" at bounding box center [113, 63] width 107 height 16
click at [110, 79] on div "0985790072 - QUYÊN" at bounding box center [113, 83] width 95 height 11
type input "0985790072"
type input "QUYÊN"
type input "0966449384"
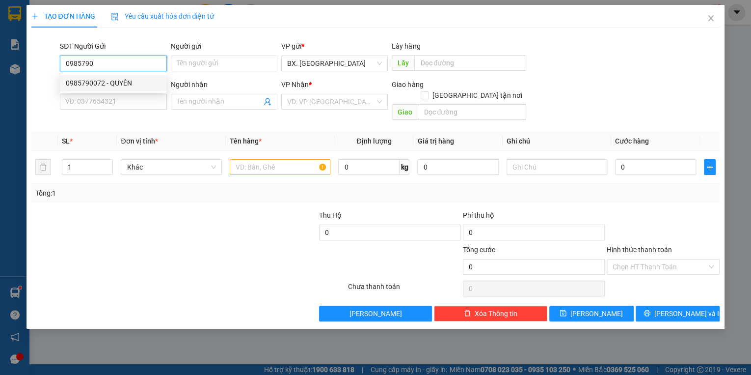
type input "NAY"
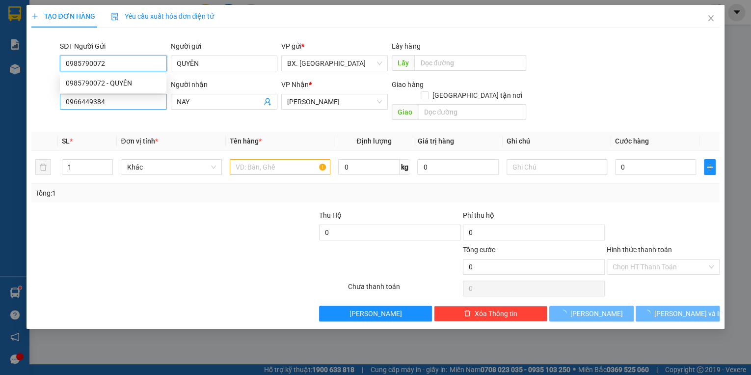
type input "50.000"
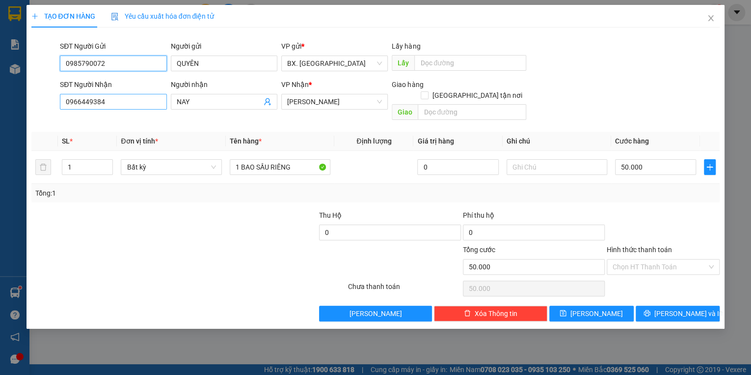
type input "0985790072"
click at [123, 103] on input "0966449384" at bounding box center [113, 102] width 107 height 16
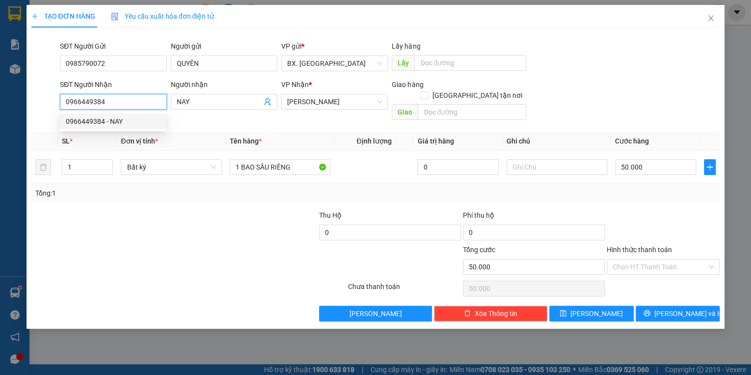
drag, startPoint x: 114, startPoint y: 99, endPoint x: 31, endPoint y: 111, distance: 83.4
click at [31, 111] on div "SĐT Người Nhận 0966449384 Người nhận NAY VP Nhận * [PERSON_NAME] hàng Giao tận …" at bounding box center [375, 101] width 691 height 45
type input "0379135567"
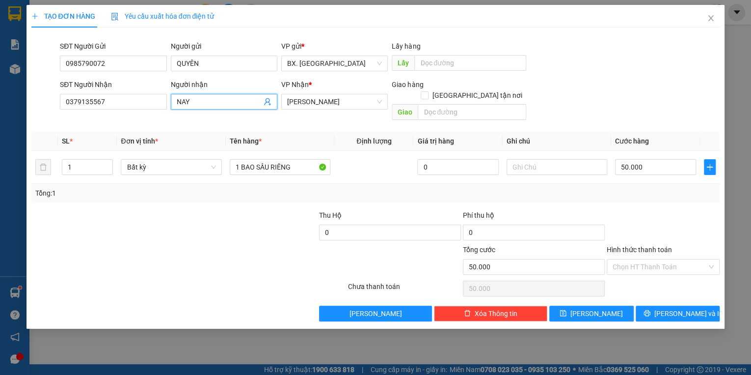
drag, startPoint x: 187, startPoint y: 105, endPoint x: 169, endPoint y: 110, distance: 18.5
click at [169, 110] on div "Người nhận NAY" at bounding box center [224, 101] width 110 height 45
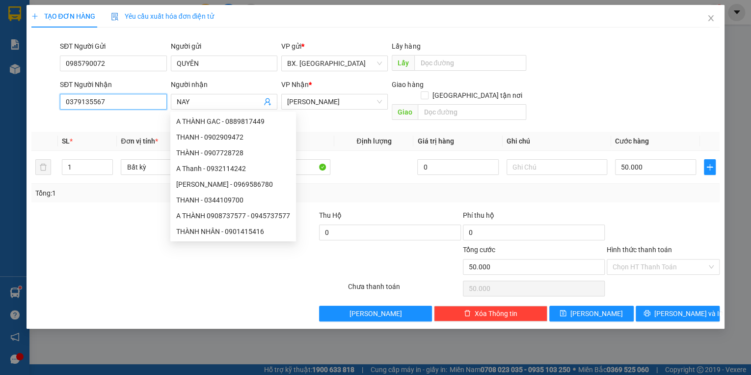
click at [80, 104] on input "0379135567" at bounding box center [113, 102] width 107 height 16
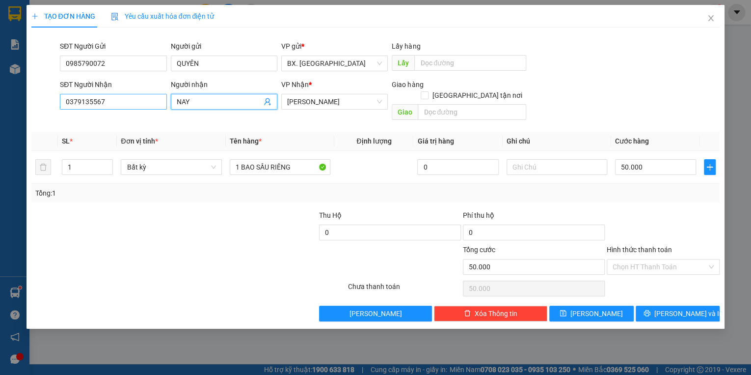
drag, startPoint x: 192, startPoint y: 96, endPoint x: 159, endPoint y: 101, distance: 33.7
click at [159, 101] on div "SĐT Người Nhận 0379135567 Người nhận NAY NAY VP Nhận * [PERSON_NAME] hàng Giao …" at bounding box center [390, 101] width 664 height 45
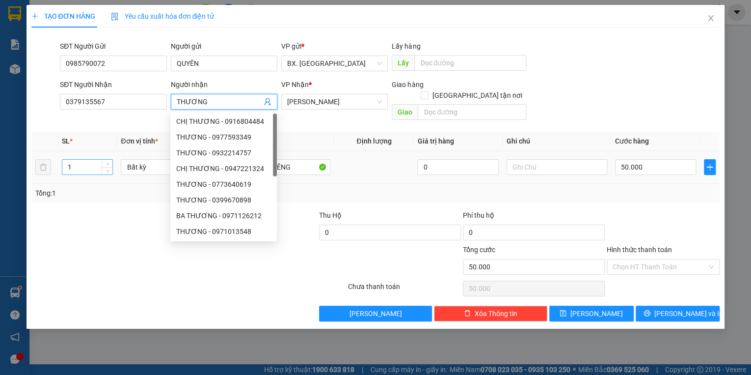
type input "THƯƠNG"
drag, startPoint x: 73, startPoint y: 157, endPoint x: 51, endPoint y: 161, distance: 22.0
click at [51, 161] on tr "1 Bất kỳ 1 BAO SẦU RIÊNG 0 50.000" at bounding box center [375, 167] width 689 height 33
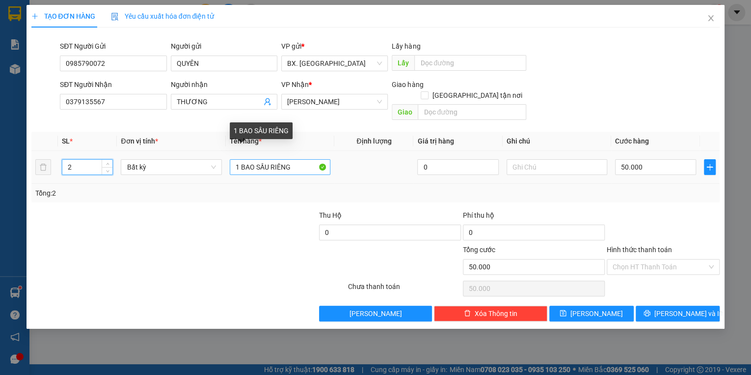
type input "2"
drag, startPoint x: 240, startPoint y: 152, endPoint x: 210, endPoint y: 160, distance: 31.4
click at [210, 160] on tr "2 Bất kỳ 1 BAO SẦU RIÊNG 0 50.000" at bounding box center [375, 167] width 689 height 33
type input "0"
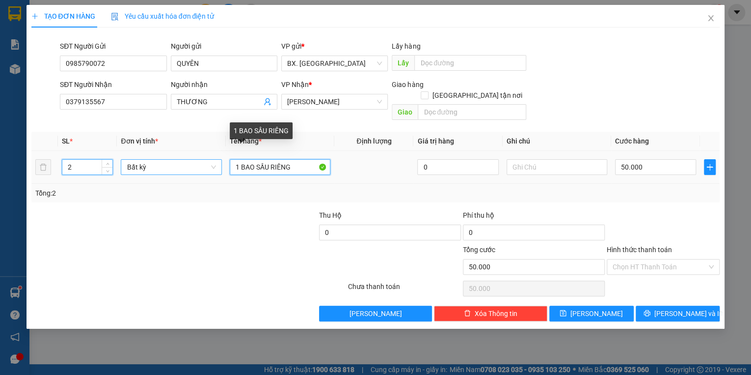
type input "0"
click at [251, 159] on input "2BAO SẦU RIÊNG" at bounding box center [280, 167] width 101 height 16
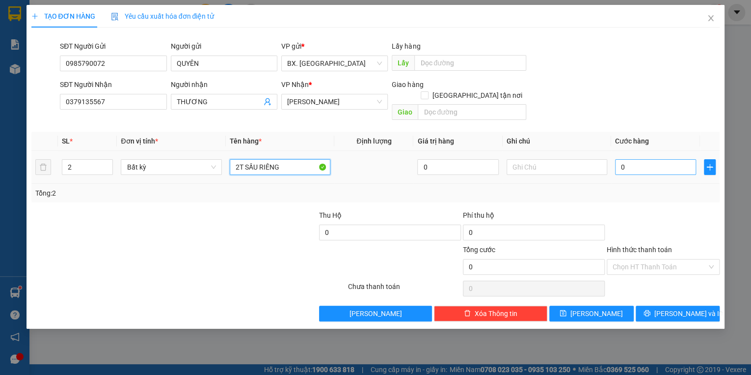
type input "2T SẦU RIÊNG"
click at [644, 159] on input "0" at bounding box center [655, 167] width 81 height 16
type input "1"
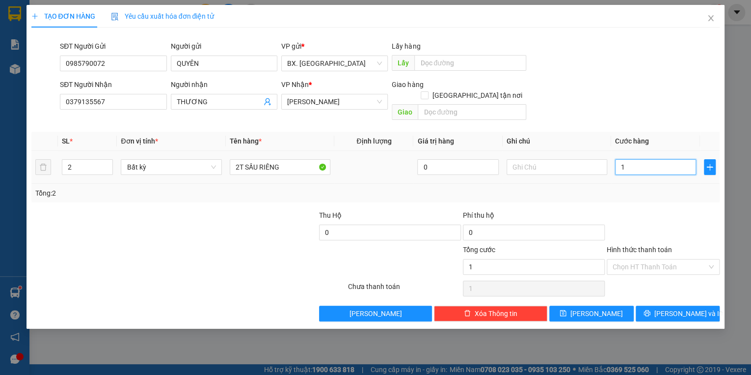
type input "11"
type input "110"
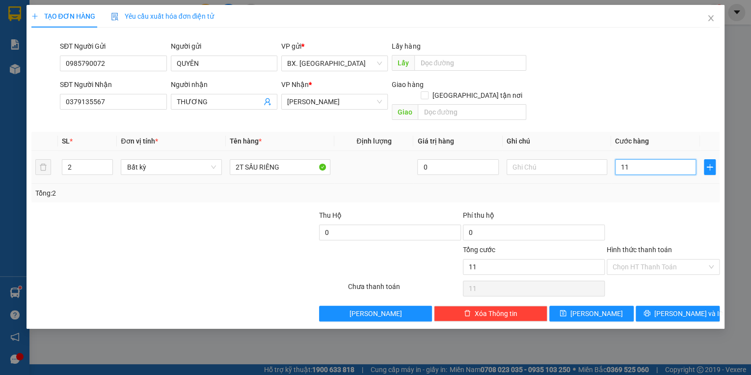
type input "110"
type input "1.100"
type input "11.000"
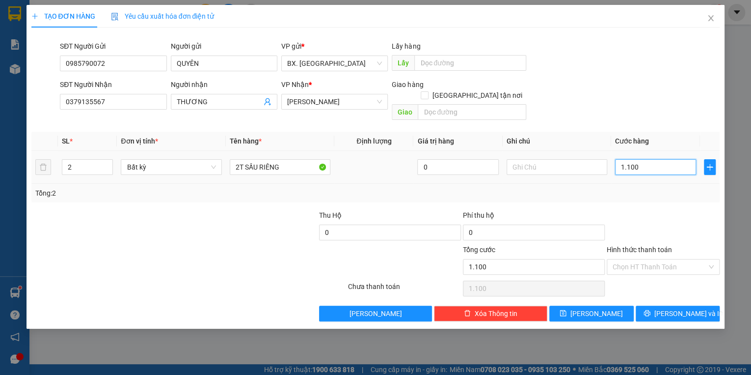
type input "11.000"
type input "110.000"
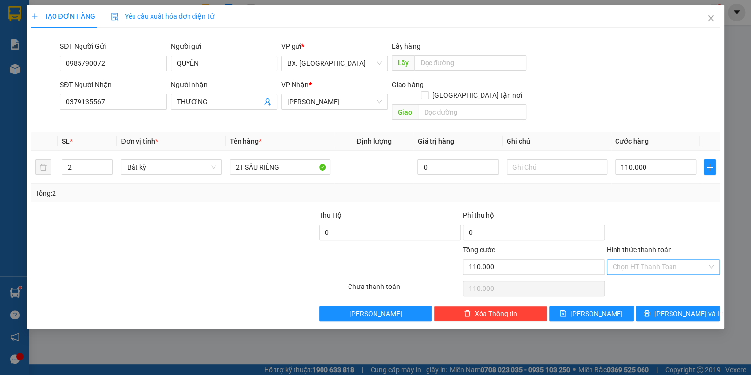
click at [658, 259] on input "Hình thức thanh toán" at bounding box center [660, 266] width 94 height 15
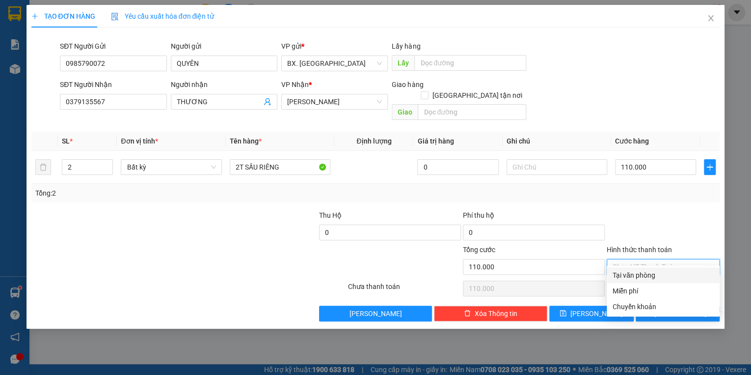
click at [662, 279] on div "Tại văn phòng" at bounding box center [663, 274] width 101 height 11
type input "0"
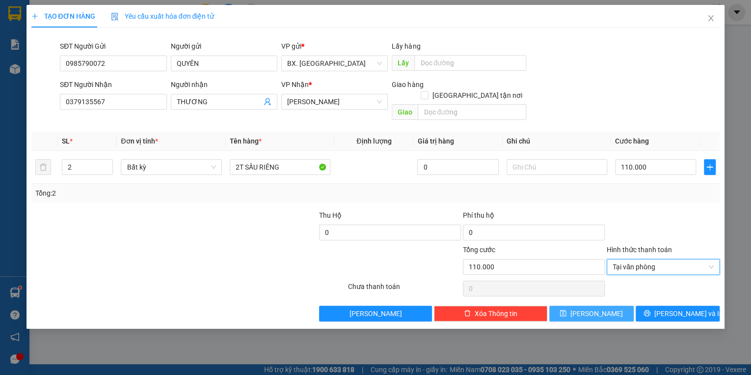
click at [603, 305] on button "[PERSON_NAME]" at bounding box center [591, 313] width 84 height 16
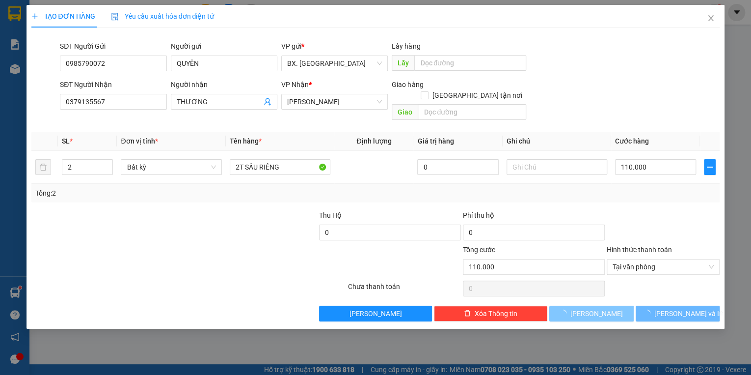
type input "0"
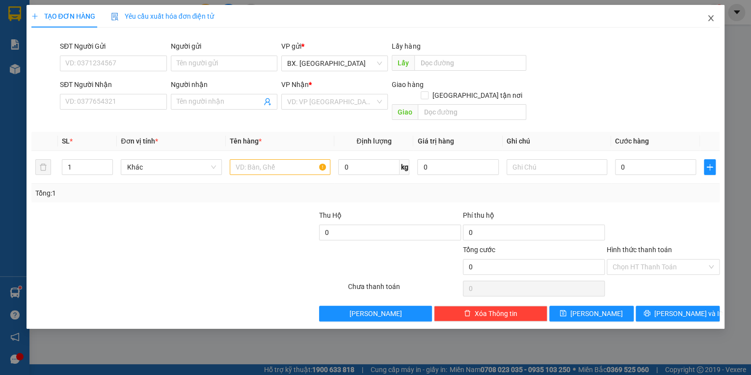
click at [712, 20] on icon "close" at bounding box center [711, 18] width 8 height 8
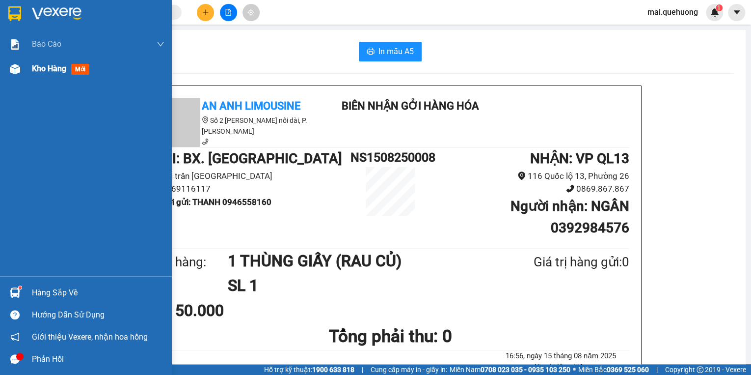
click at [47, 65] on span "Kho hàng" at bounding box center [49, 68] width 34 height 9
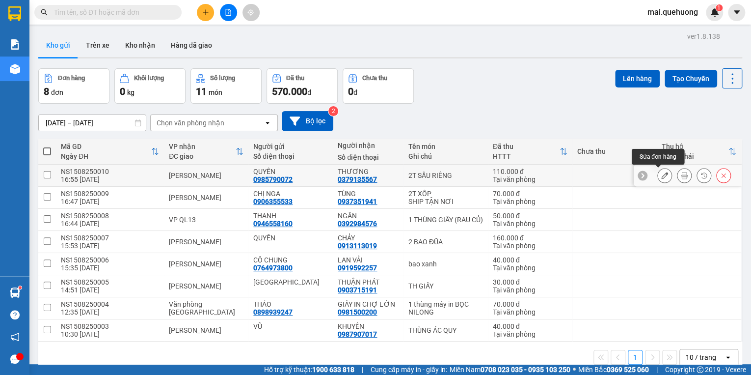
click at [662, 174] on icon at bounding box center [664, 175] width 7 height 7
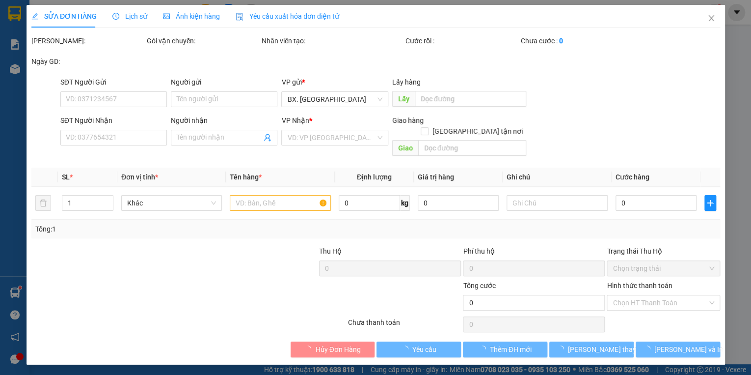
type input "0985790072"
type input "QUYÊN"
type input "0379135567"
type input "THƯƠNG"
type input "110.000"
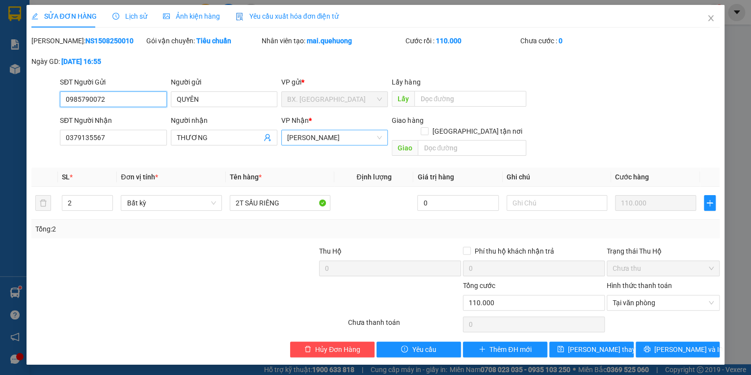
click at [328, 140] on span "[PERSON_NAME]" at bounding box center [334, 137] width 95 height 15
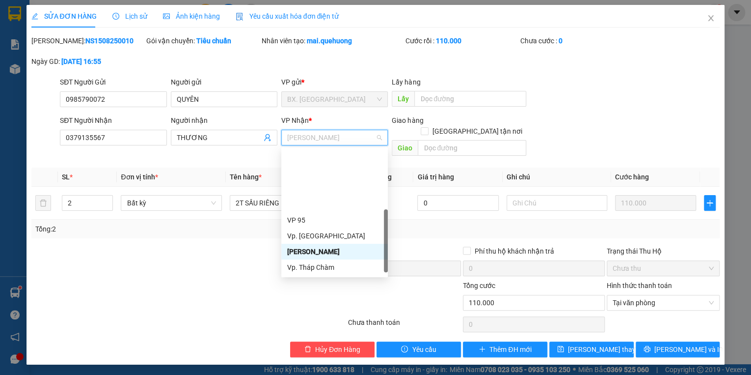
scroll to position [79, 0]
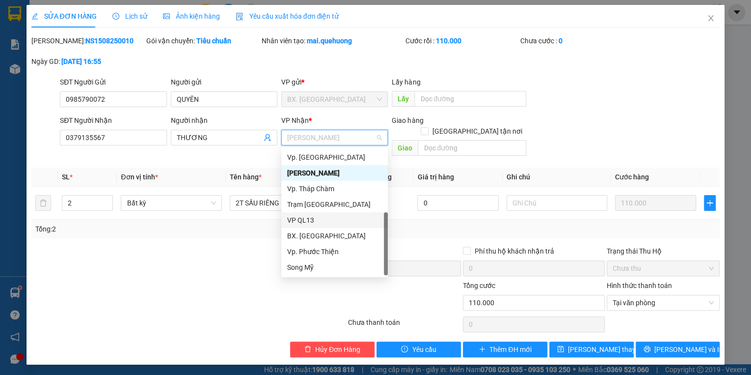
click at [324, 221] on div "VP QL13" at bounding box center [334, 219] width 95 height 11
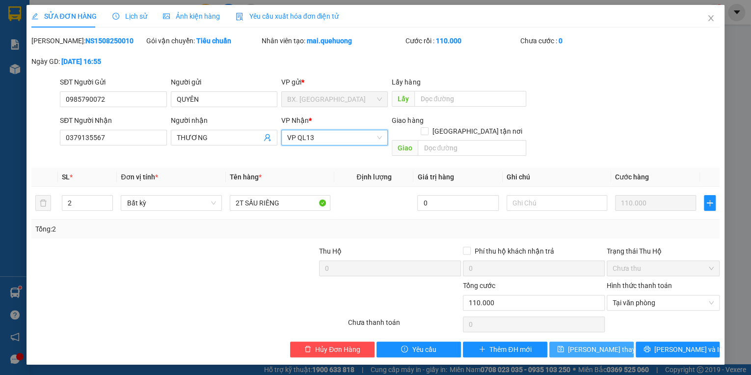
click at [593, 344] on span "[PERSON_NAME] thay đổi" at bounding box center [607, 349] width 79 height 11
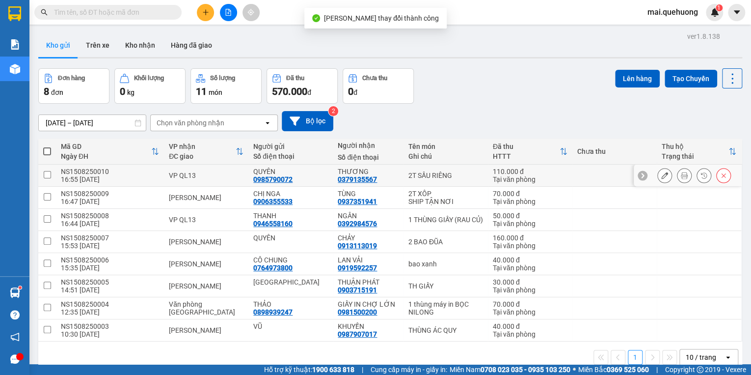
click at [616, 177] on td at bounding box center [614, 175] width 84 height 22
checkbox input "true"
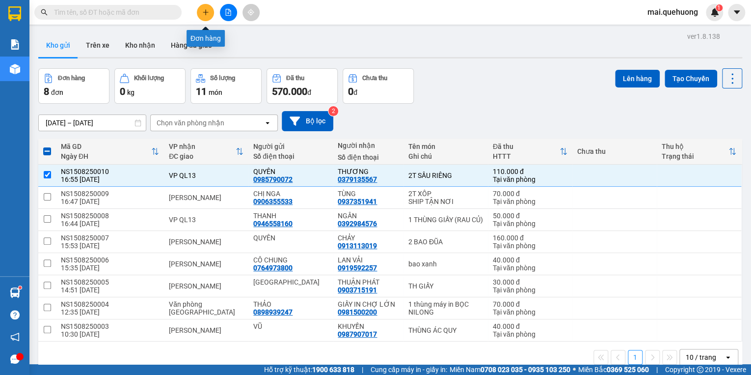
click at [205, 9] on icon "plus" at bounding box center [205, 12] width 7 height 7
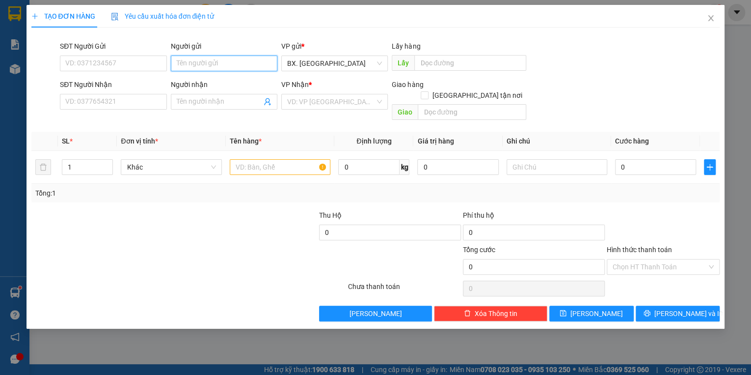
click at [195, 56] on input "Người gửi" at bounding box center [224, 63] width 107 height 16
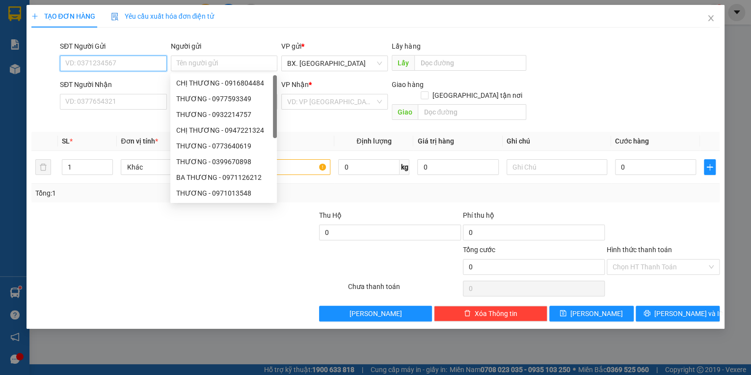
click at [83, 64] on input "SĐT Người Gửi" at bounding box center [113, 63] width 107 height 16
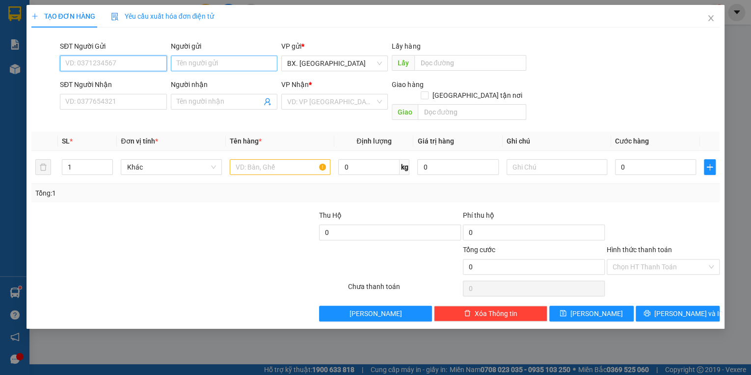
type input "0"
drag, startPoint x: 82, startPoint y: 61, endPoint x: 45, endPoint y: 69, distance: 38.1
click at [45, 69] on div "SĐT Người Gửi 0 0 Người gửi Tên người gửi VP gửi * BX. [GEOGRAPHIC_DATA] Lấy hà…" at bounding box center [375, 58] width 691 height 34
click at [110, 104] on input "SĐT Người Nhận" at bounding box center [113, 102] width 107 height 16
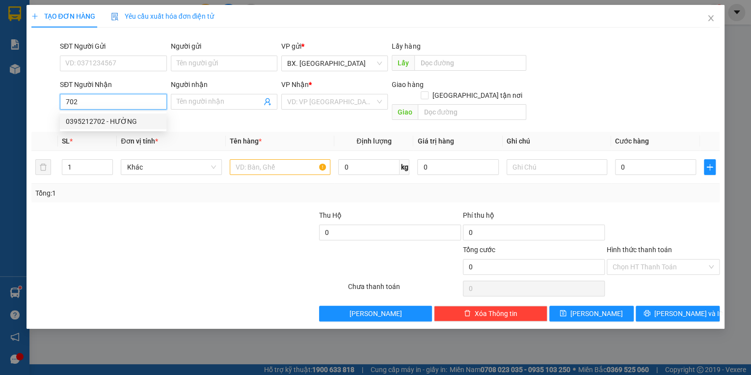
click at [105, 121] on div "0395212702 - HƯỜNG" at bounding box center [113, 121] width 95 height 11
type input "0395212702"
type input "HƯỜNG"
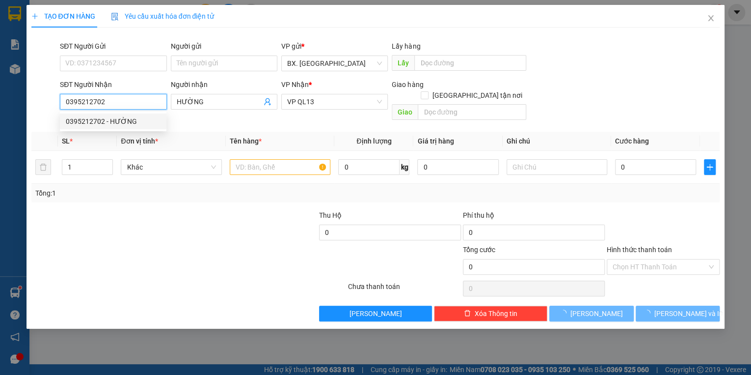
type input "100.000"
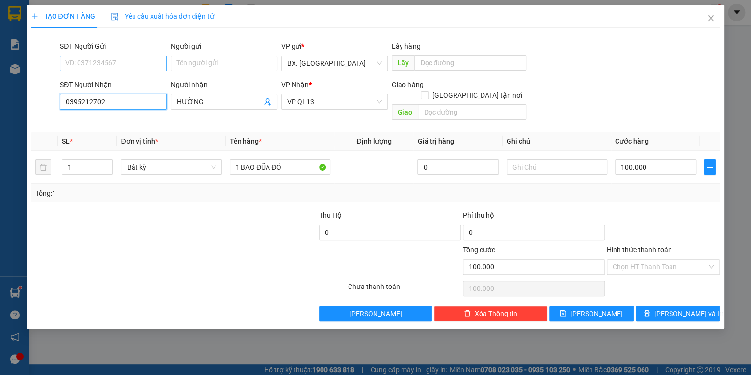
type input "0395212702"
click at [107, 66] on input "SĐT Người Gửi" at bounding box center [113, 63] width 107 height 16
click at [108, 99] on input "0395212702" at bounding box center [113, 102] width 107 height 16
drag, startPoint x: 106, startPoint y: 102, endPoint x: 57, endPoint y: 95, distance: 49.1
click at [58, 95] on div "SĐT Người Nhận 0395212702" at bounding box center [113, 101] width 110 height 45
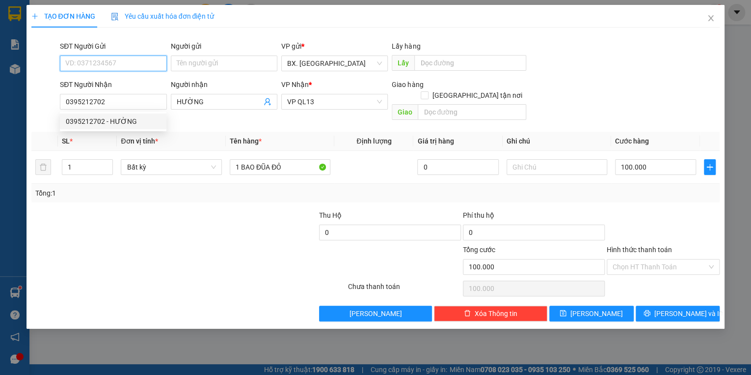
click at [128, 60] on input "SĐT Người Gửi" at bounding box center [113, 63] width 107 height 16
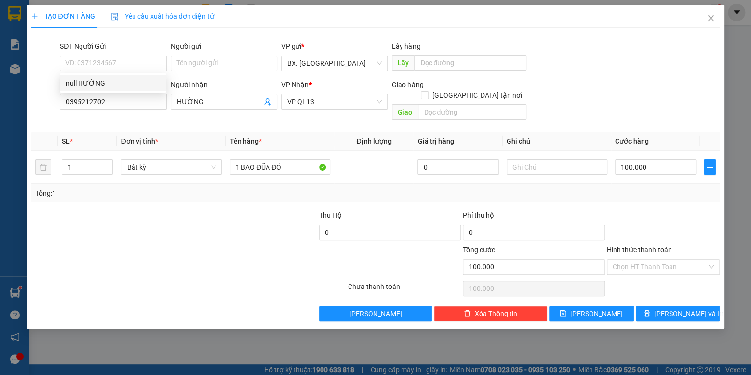
drag, startPoint x: 128, startPoint y: 60, endPoint x: 122, endPoint y: 265, distance: 205.3
click at [122, 265] on div at bounding box center [130, 261] width 201 height 34
click at [103, 60] on input "SĐT Người Gửi" at bounding box center [113, 63] width 107 height 16
paste input "0395212702"
type input "0395212702"
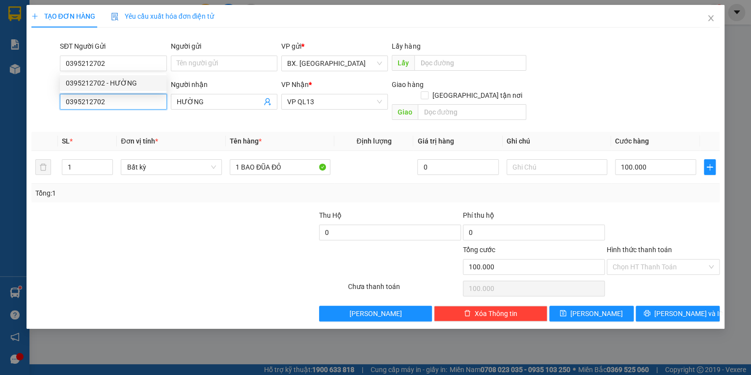
click at [112, 103] on input "0395212702" at bounding box center [113, 102] width 107 height 16
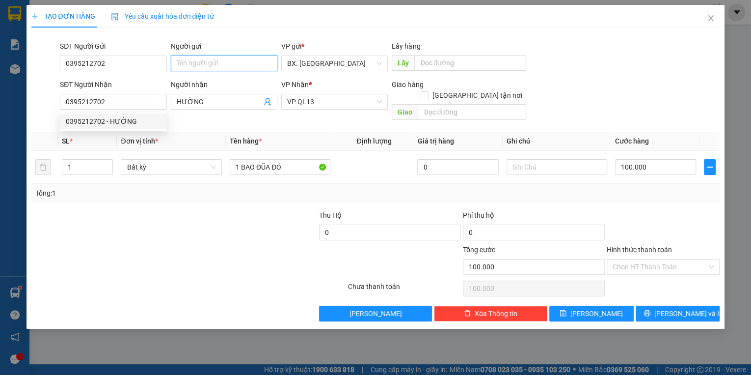
click at [210, 63] on input "Người gửi" at bounding box center [224, 63] width 107 height 16
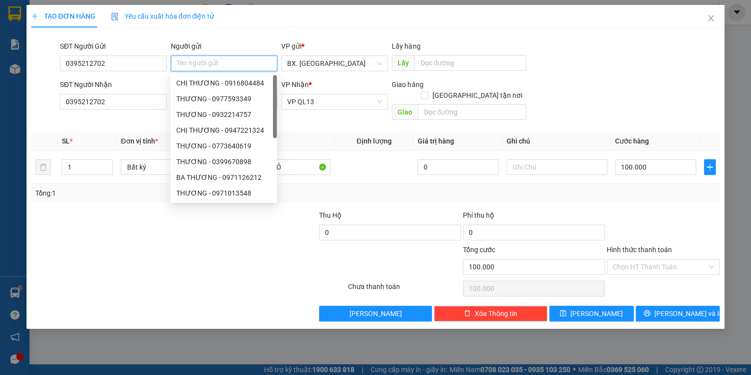
type input "T"
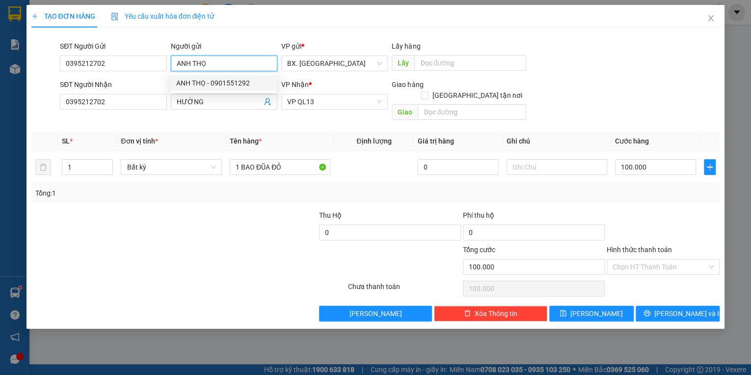
type input "ANH THỌ"
click at [192, 290] on div "Transit Pickup Surcharge Ids Transit Deliver Surcharge Ids Transit Deliver Surc…" at bounding box center [375, 178] width 689 height 286
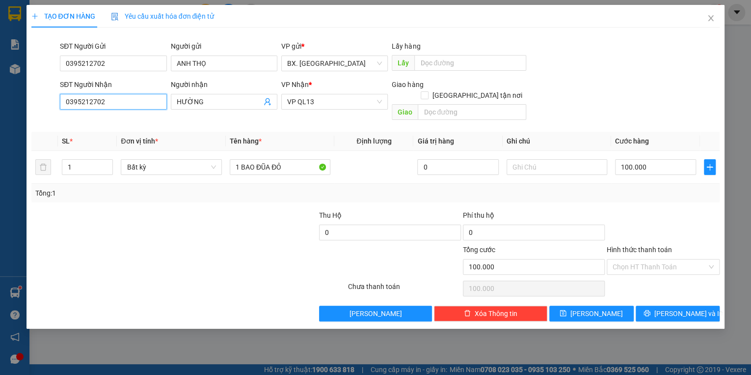
drag, startPoint x: 109, startPoint y: 105, endPoint x: 49, endPoint y: 101, distance: 60.5
click at [49, 101] on div "SĐT Người Nhận 0395212702 0395212702 Người nhận HƯỜNG VP Nhận * VP QL13 Giao hà…" at bounding box center [375, 101] width 691 height 45
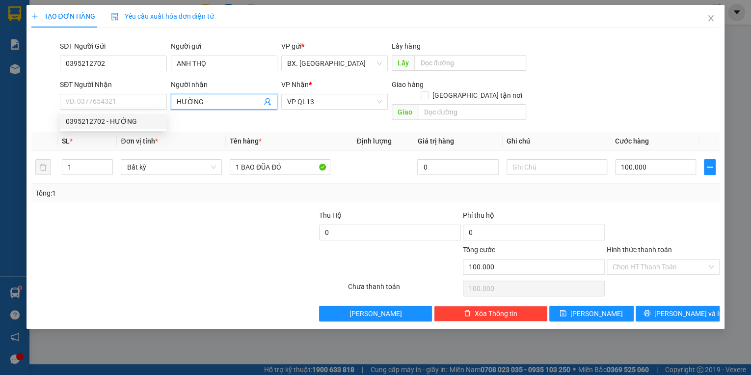
drag, startPoint x: 214, startPoint y: 99, endPoint x: 167, endPoint y: 104, distance: 47.4
click at [167, 104] on div "SĐT Người Nhận VD: 0377654321 Người nhận HƯỜNG VP Nhận * VP QL13 Giao hàng Giao…" at bounding box center [390, 101] width 664 height 45
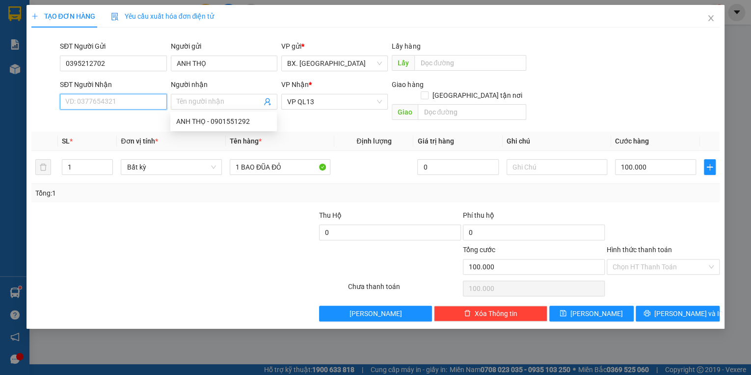
click at [142, 101] on input "SĐT Người Nhận" at bounding box center [113, 102] width 107 height 16
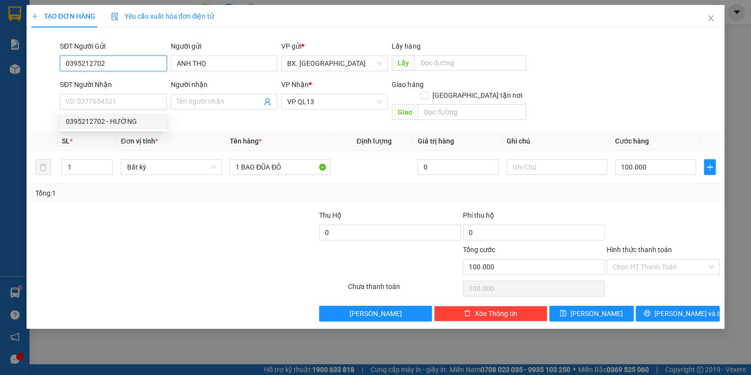
click at [110, 63] on input "0395212702" at bounding box center [113, 63] width 107 height 16
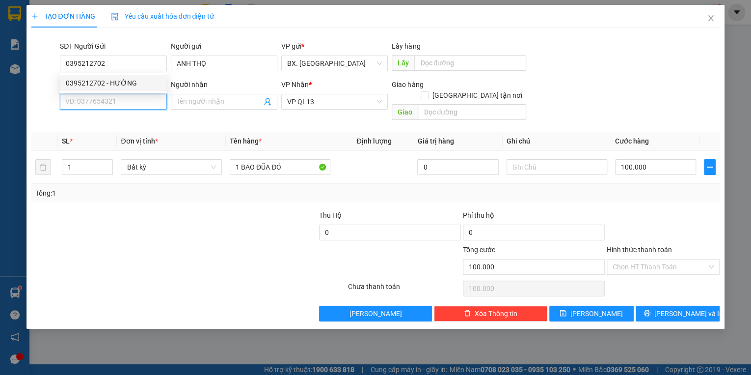
click at [136, 103] on input "SĐT Người Nhận" at bounding box center [113, 102] width 107 height 16
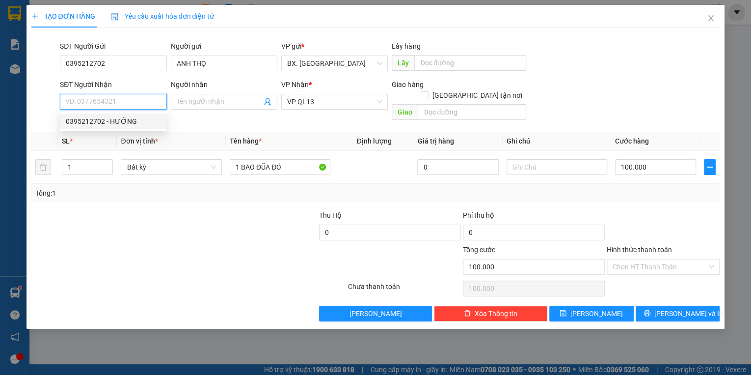
drag, startPoint x: 136, startPoint y: 103, endPoint x: 100, endPoint y: 101, distance: 35.9
click at [100, 101] on input "SĐT Người Nhận" at bounding box center [113, 102] width 107 height 16
paste input "0395212702"
type input "0395212702"
click at [151, 244] on div at bounding box center [130, 261] width 201 height 34
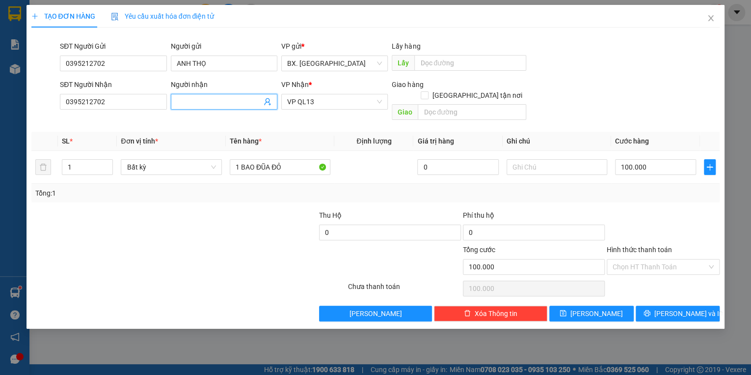
click at [198, 95] on span at bounding box center [224, 102] width 107 height 16
type input "ANH THỌ"
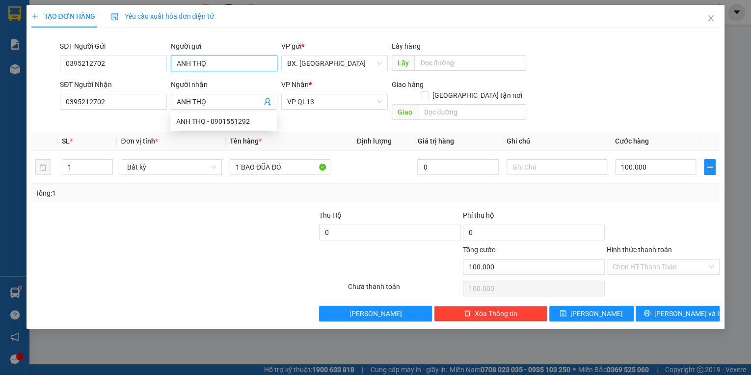
drag, startPoint x: 212, startPoint y: 68, endPoint x: 159, endPoint y: 76, distance: 53.7
click at [159, 76] on form "SĐT Người Gửi 0395212702 Người gửi ANH THỌ ANH THỌ VP gửi * BX. [GEOGRAPHIC_DAT…" at bounding box center [375, 82] width 689 height 83
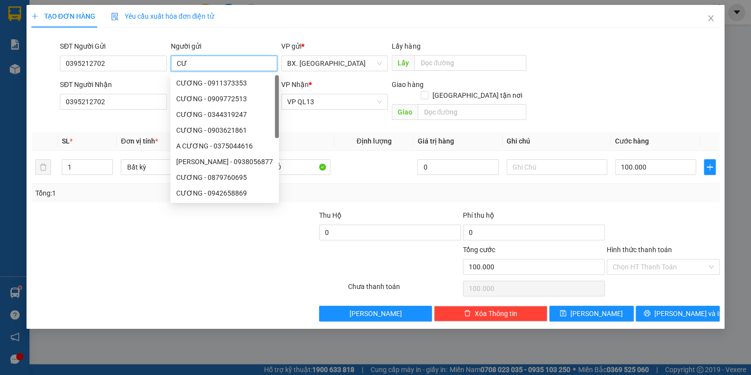
type input "C"
type input "HƯỜNG"
click at [301, 278] on div at bounding box center [188, 288] width 317 height 20
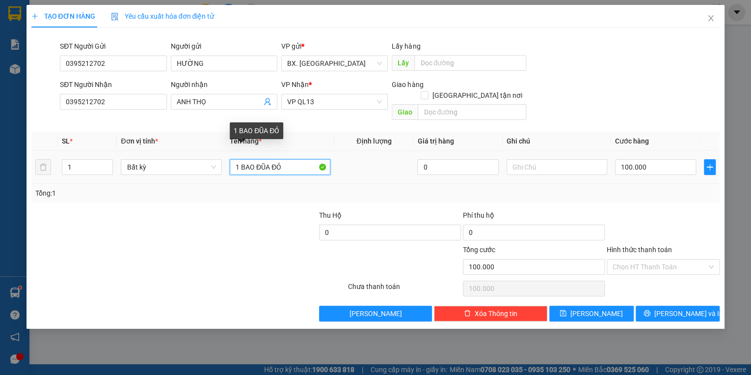
drag, startPoint x: 287, startPoint y: 156, endPoint x: 219, endPoint y: 171, distance: 68.9
click at [219, 171] on tr "1 Bất kỳ 1 BAO ĐŨA ĐỎ 0 100.000" at bounding box center [375, 167] width 689 height 33
type input "1 HỘP GIẤY"
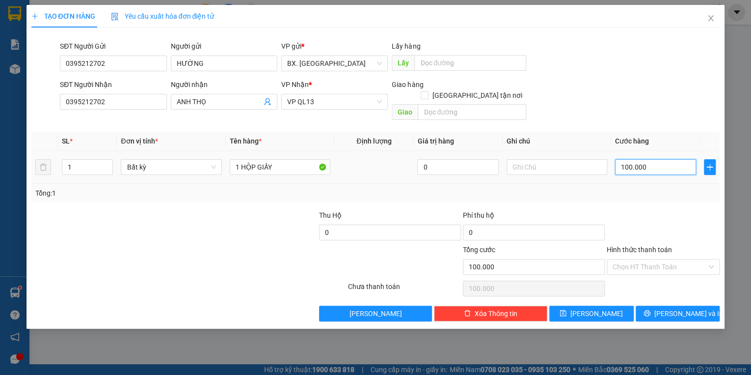
click at [652, 159] on input "100.000" at bounding box center [655, 167] width 81 height 16
type input "3"
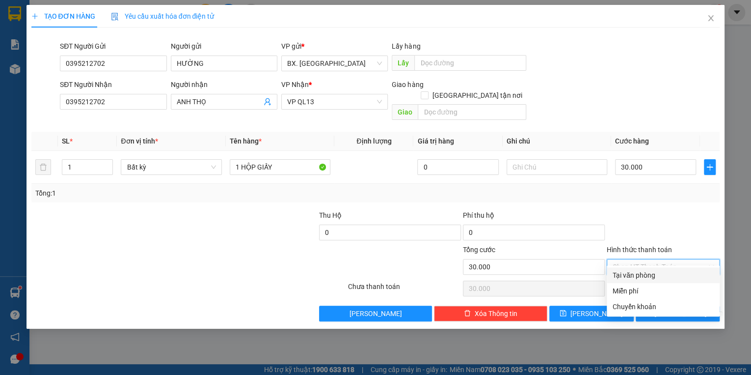
click at [682, 259] on input "Hình thức thanh toán" at bounding box center [660, 266] width 94 height 15
click at [662, 275] on div "Tại văn phòng" at bounding box center [663, 274] width 101 height 11
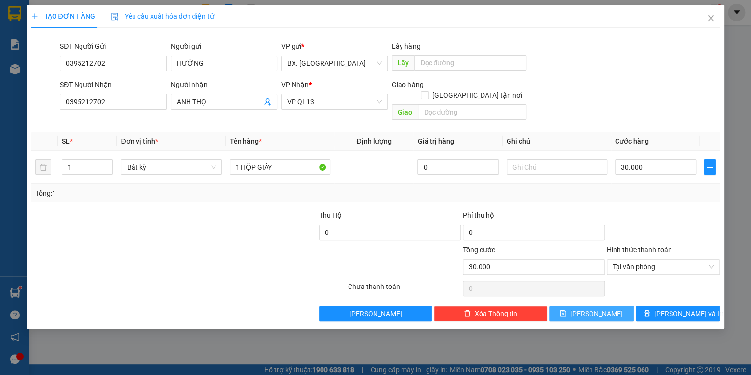
click at [607, 305] on button "[PERSON_NAME]" at bounding box center [591, 313] width 84 height 16
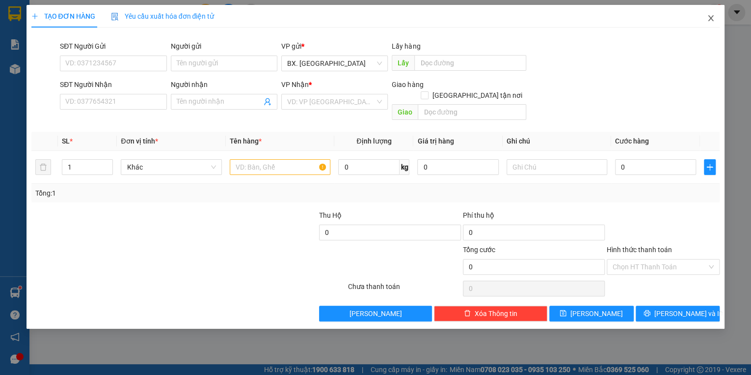
click at [712, 19] on icon "close" at bounding box center [711, 18] width 8 height 8
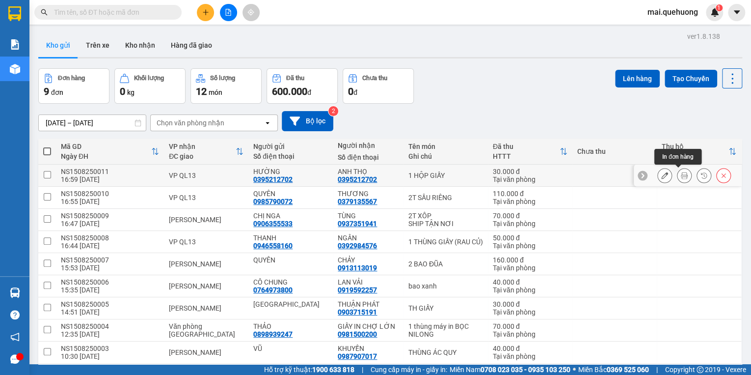
click at [681, 175] on icon at bounding box center [684, 175] width 7 height 7
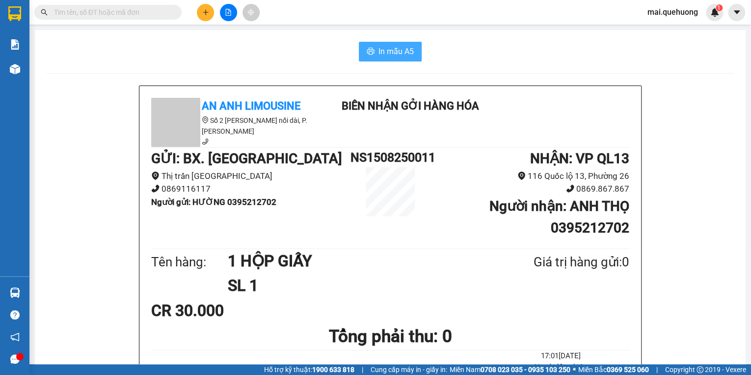
click at [384, 53] on span "In mẫu A5" at bounding box center [395, 51] width 35 height 12
click at [379, 55] on span "In mẫu A5" at bounding box center [395, 51] width 35 height 12
click at [132, 17] on input "text" at bounding box center [112, 12] width 116 height 11
